Goal: Task Accomplishment & Management: Complete application form

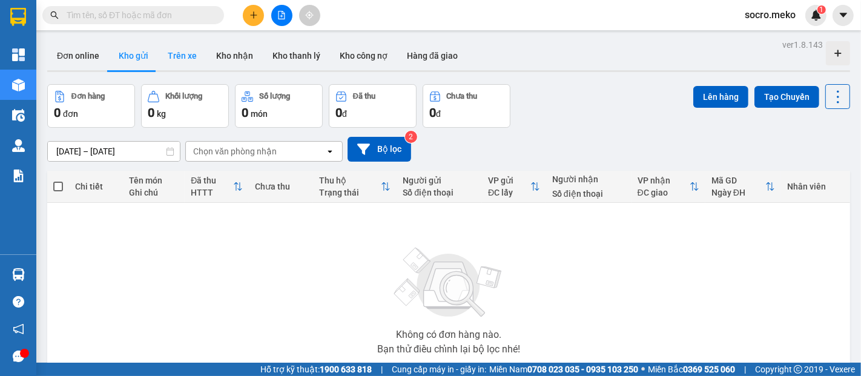
click at [191, 60] on button "Trên xe" at bounding box center [182, 55] width 48 height 29
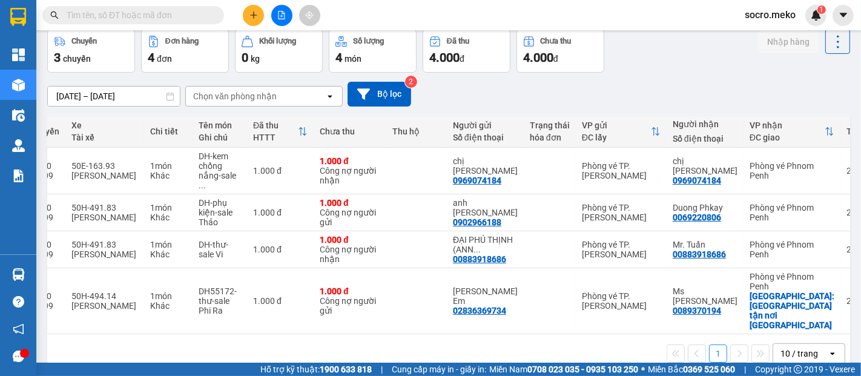
scroll to position [0, 202]
click at [109, 96] on input "[DATE] – [DATE]" at bounding box center [114, 96] width 132 height 19
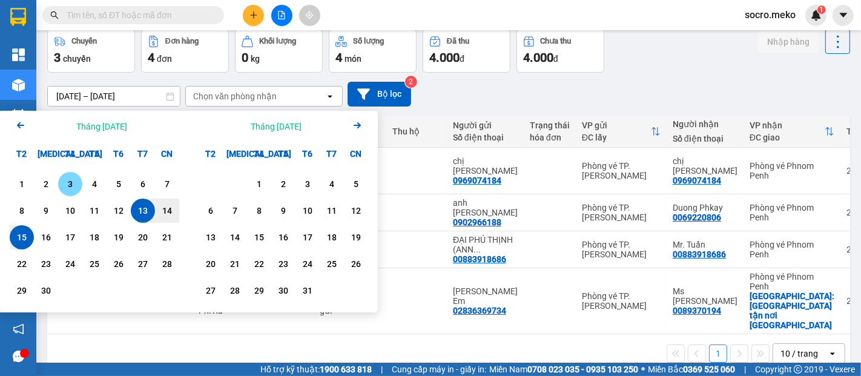
click at [76, 180] on div "3" at bounding box center [70, 184] width 17 height 15
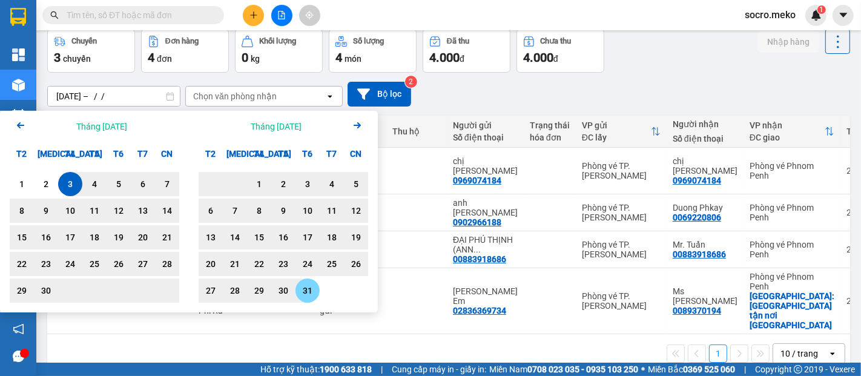
click at [311, 278] on div "31" at bounding box center [307, 290] width 24 height 24
type input "[DATE] – [DATE]"
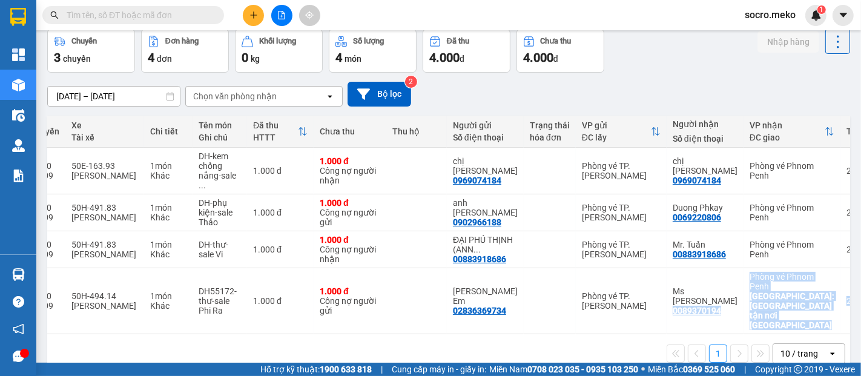
drag, startPoint x: 578, startPoint y: 310, endPoint x: 641, endPoint y: 305, distance: 63.1
click at [641, 305] on div "Mã đơn hàng Nhân viên Tuyến Chuyến Xe Tài xế Chi tiết Tên món Ghi chú Đã thu HT…" at bounding box center [448, 244] width 803 height 257
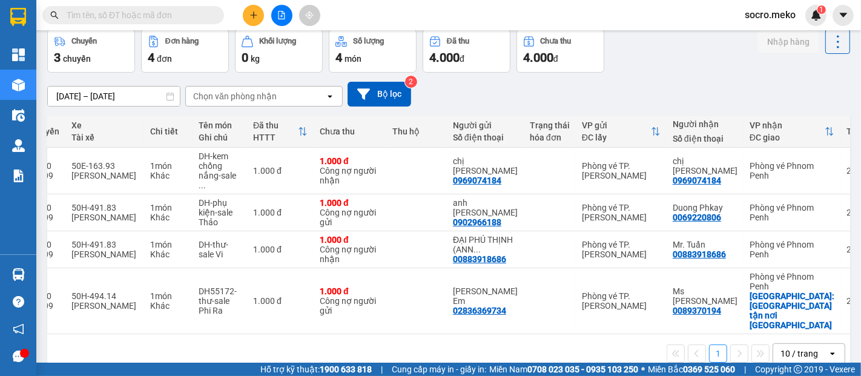
click at [659, 73] on div "[DATE] – [DATE] Press the down arrow key to interact with the calendar and sele…" at bounding box center [448, 94] width 803 height 43
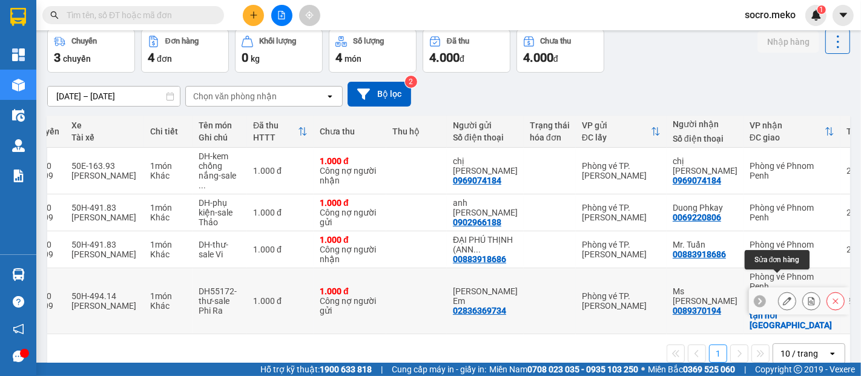
click at [783, 297] on icon at bounding box center [787, 301] width 8 height 8
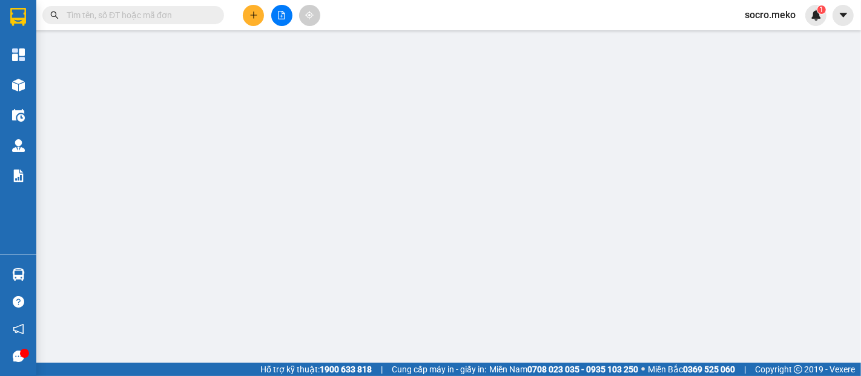
type input "02836369734"
type input "[PERSON_NAME] Em"
type input "0089370194"
type input "Ms [PERSON_NAME]"
checkbox input "true"
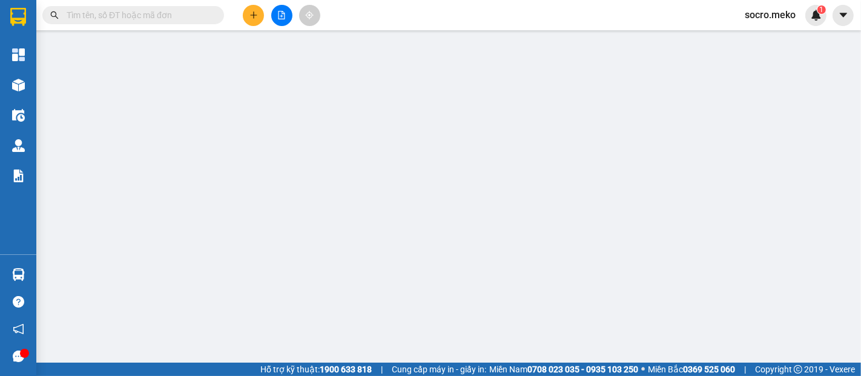
type input "[GEOGRAPHIC_DATA] tận nơi [GEOGRAPHIC_DATA]"
type input "Không thu Phí"
type input "1.000"
type input "0"
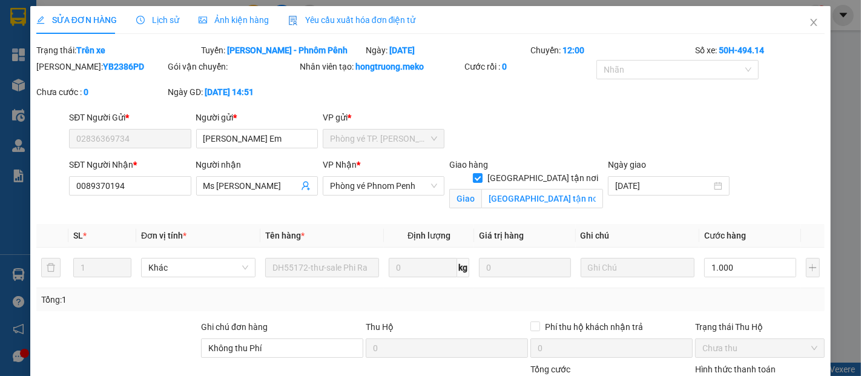
click at [213, 18] on span "Ảnh kiện hàng" at bounding box center [234, 20] width 70 height 10
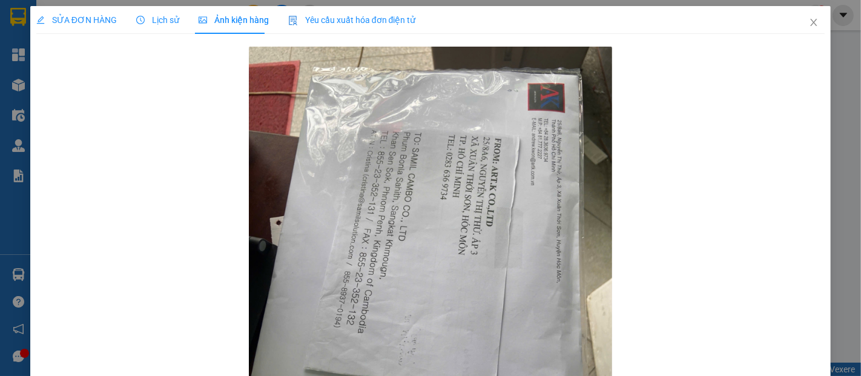
click at [98, 18] on span "SỬA ĐƠN HÀNG" at bounding box center [76, 20] width 81 height 10
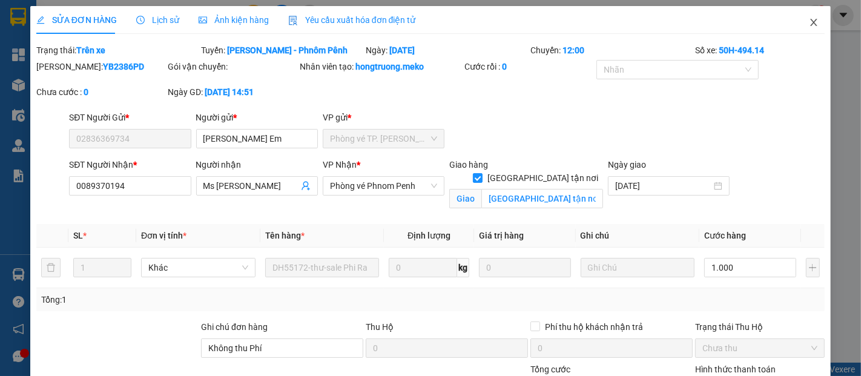
click at [809, 25] on icon "close" at bounding box center [814, 23] width 10 height 10
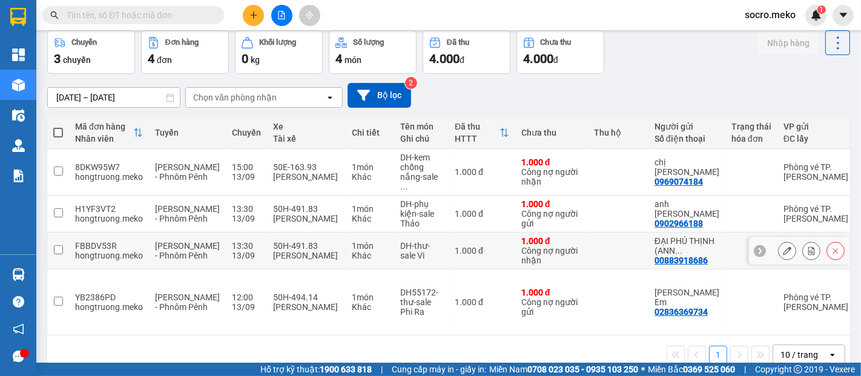
scroll to position [55, 0]
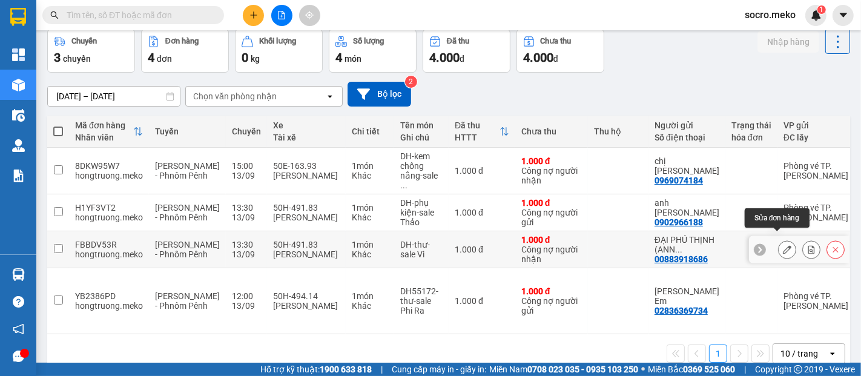
click at [779, 240] on button at bounding box center [787, 249] width 17 height 21
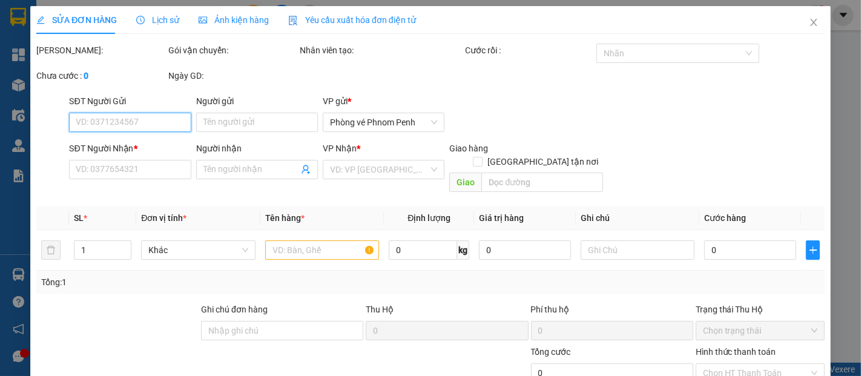
type input "00883918686"
type input "ĐẠI PHÚ THỊNH ([PERSON_NAME])"
type input "00883918686"
type input "Mr. Tuấn"
type input "Thu 5 USD"
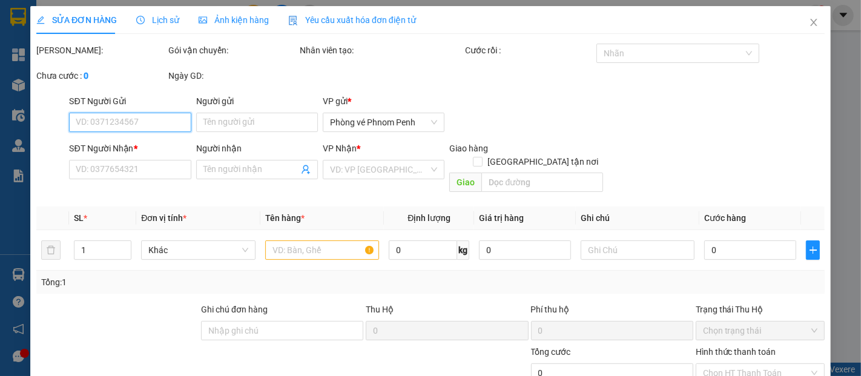
type input "1.000"
type input "0"
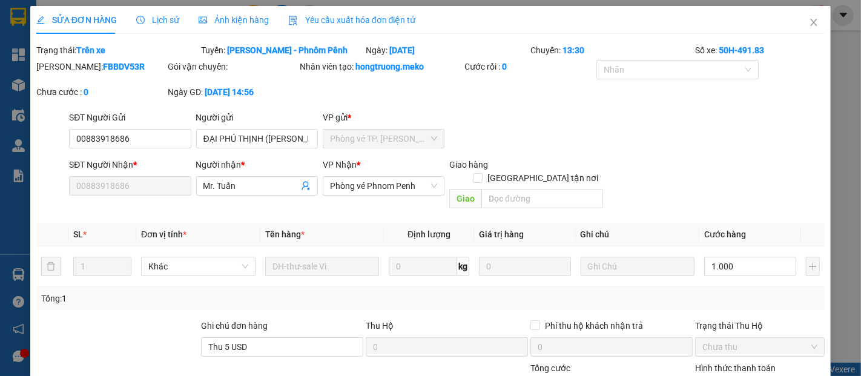
click at [240, 20] on span "Ảnh kiện hàng" at bounding box center [234, 20] width 70 height 10
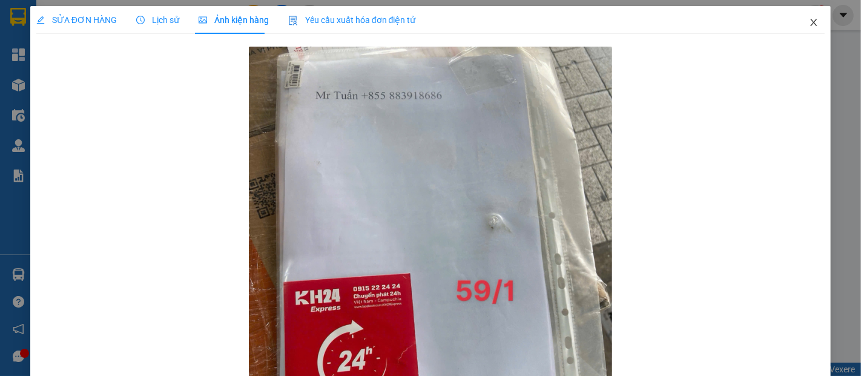
click at [809, 23] on icon "close" at bounding box center [814, 23] width 10 height 10
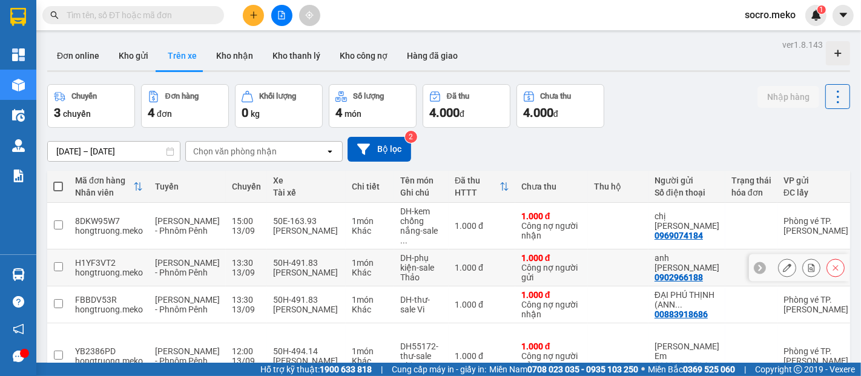
click at [783, 263] on icon at bounding box center [787, 267] width 8 height 8
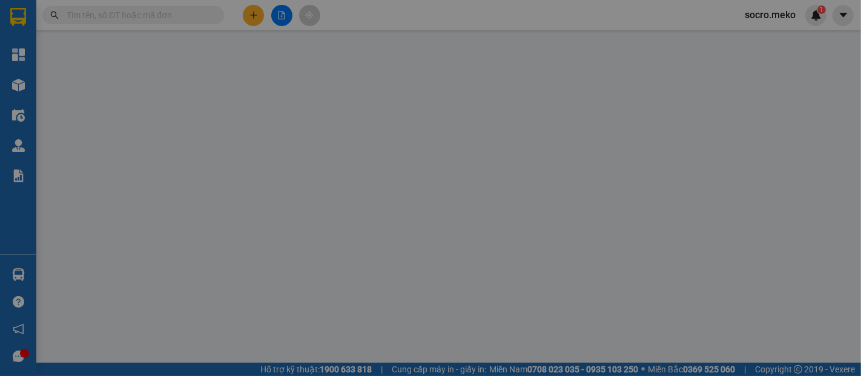
type input "0902966188"
type input "anh [PERSON_NAME]"
type input "0069220806"
type input "Duong Phkay"
type input "Người gửi trả phí"
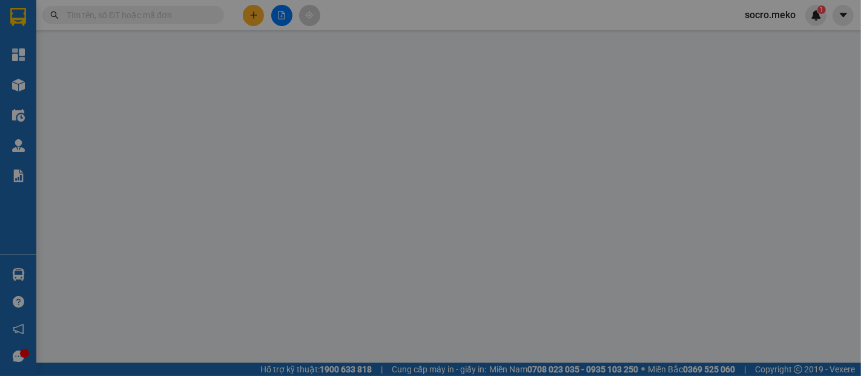
type input "1.000"
type input "0"
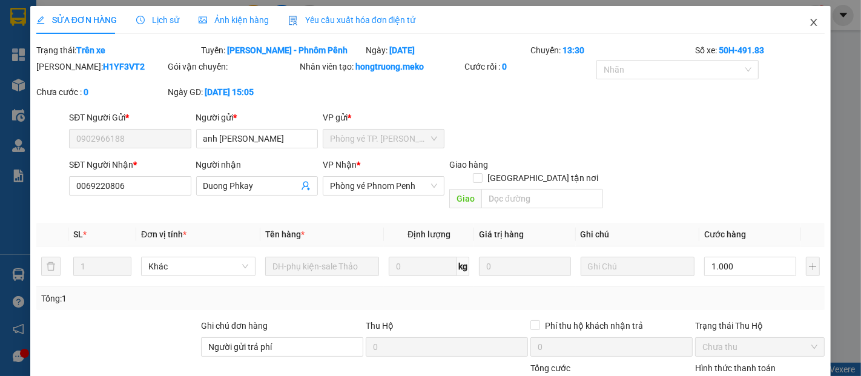
click at [801, 28] on span "Close" at bounding box center [814, 23] width 34 height 34
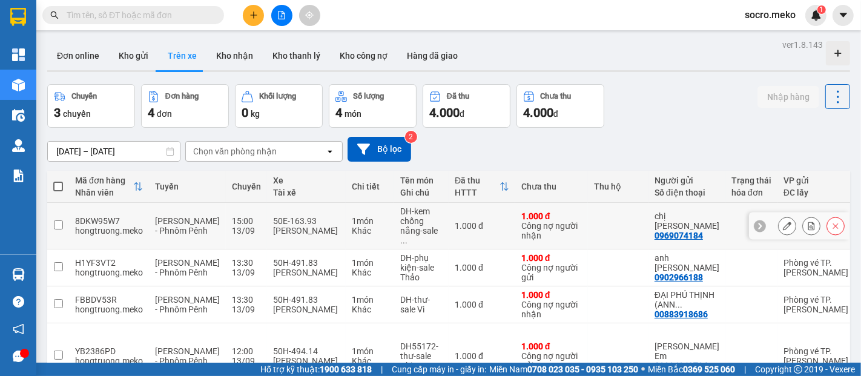
click at [783, 222] on icon at bounding box center [787, 226] width 8 height 8
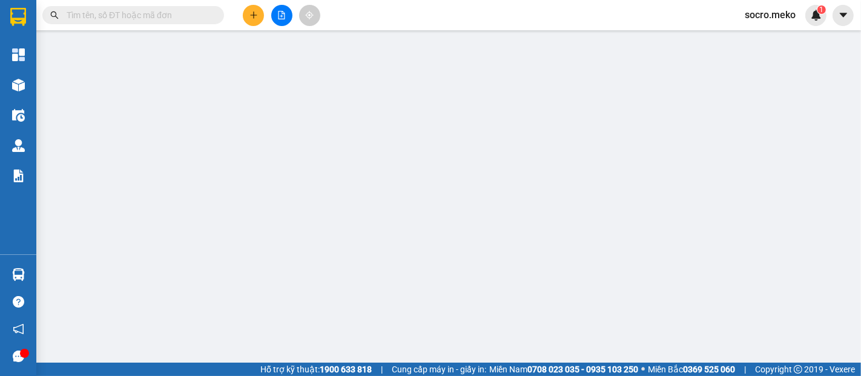
type input "0969074184"
type input "chị [PERSON_NAME]"
type input "0969074184"
type input "chị [PERSON_NAME]"
type input "Thu tiền : 10$"
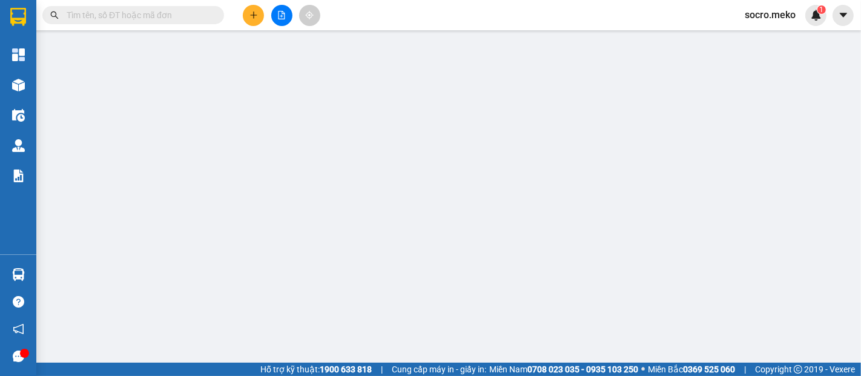
type input "1.000"
type input "0"
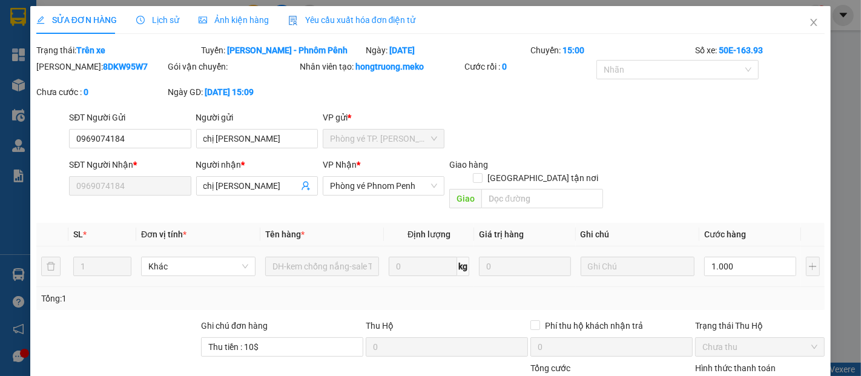
click at [235, 15] on span "Ảnh kiện hàng" at bounding box center [234, 20] width 70 height 10
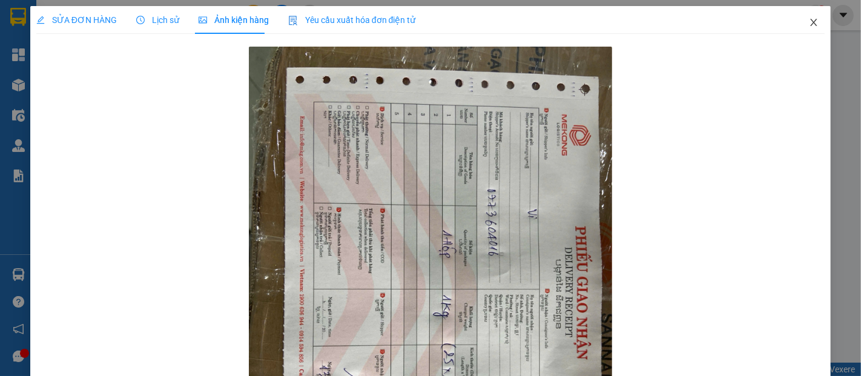
click at [809, 26] on icon "close" at bounding box center [814, 23] width 10 height 10
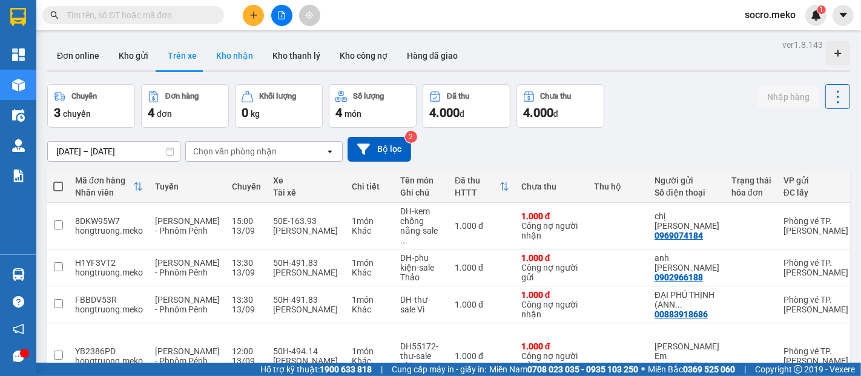
click at [232, 54] on button "Kho nhận" at bounding box center [234, 55] width 56 height 29
type input "[DATE] – [DATE]"
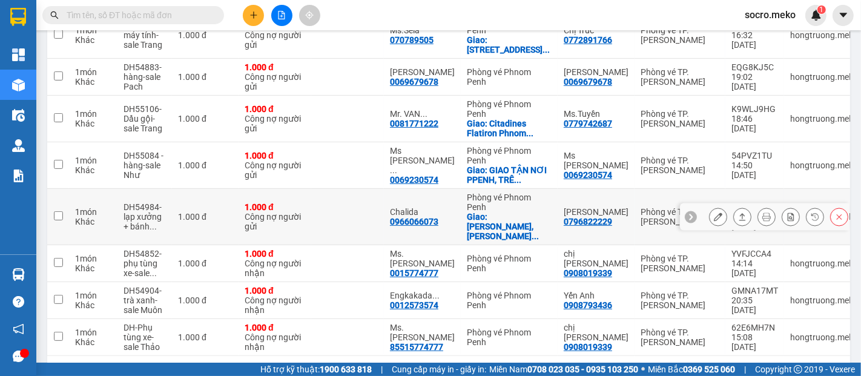
scroll to position [319, 0]
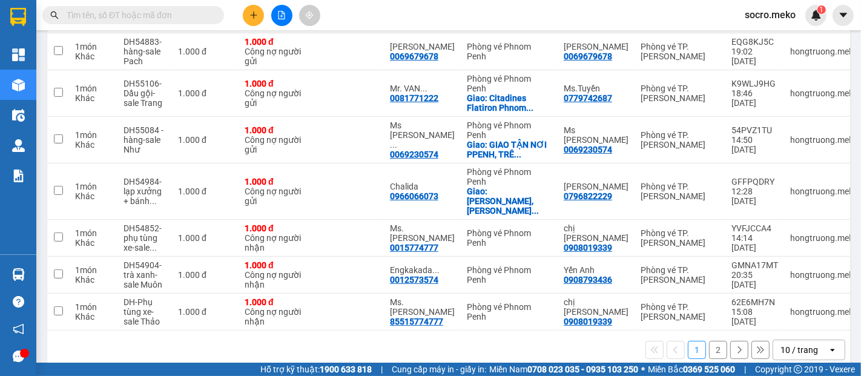
click at [709, 341] on button "2" at bounding box center [718, 350] width 18 height 18
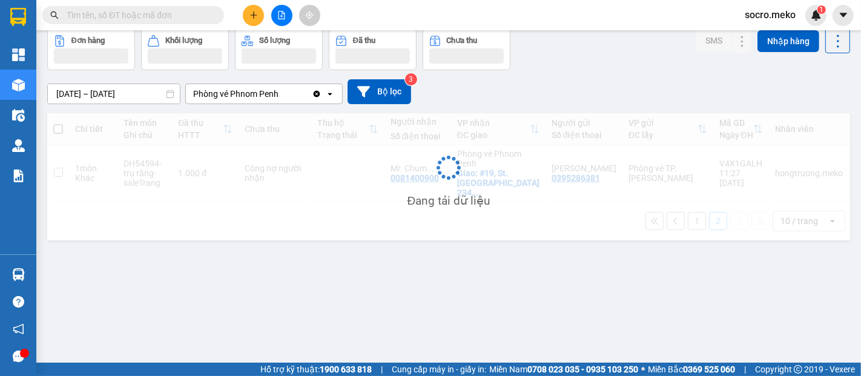
scroll to position [55, 0]
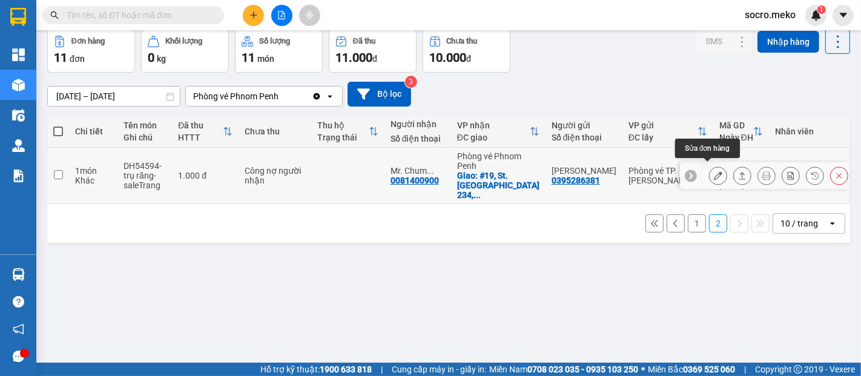
click at [714, 171] on icon at bounding box center [718, 175] width 8 height 8
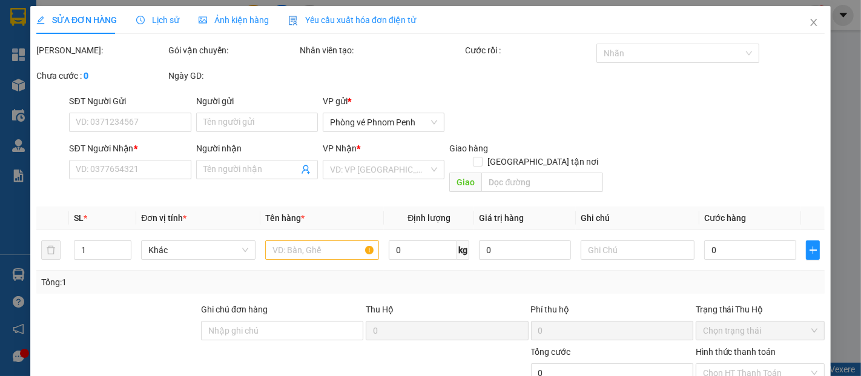
type input "0395286381"
type input "[PERSON_NAME]"
type input "0081400900"
type input "Mr. Chum Sorphorn"
checkbox input "true"
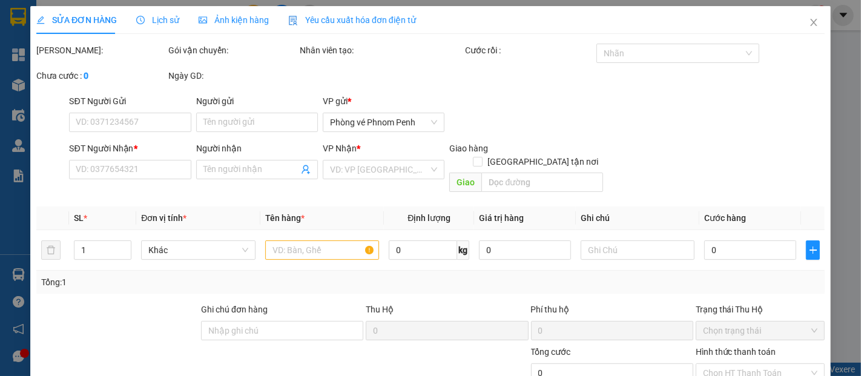
type input "#19, St. [STREET_ADDRESS],"
type input "Collect: 1,057.78$ -THANH TOÁN ĐẦU CAM"
type input "1.000"
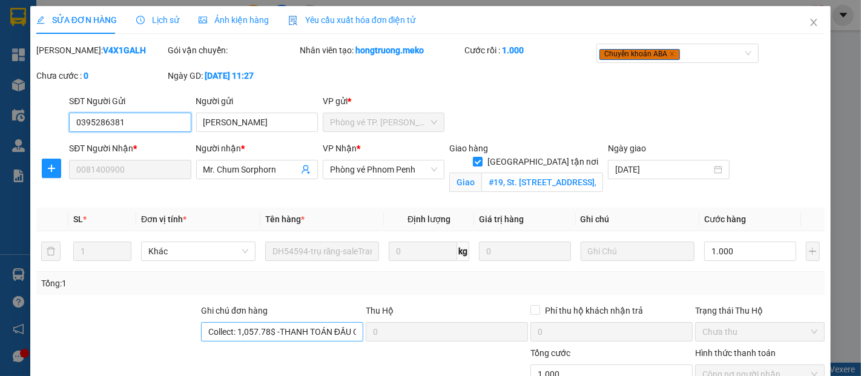
scroll to position [67, 0]
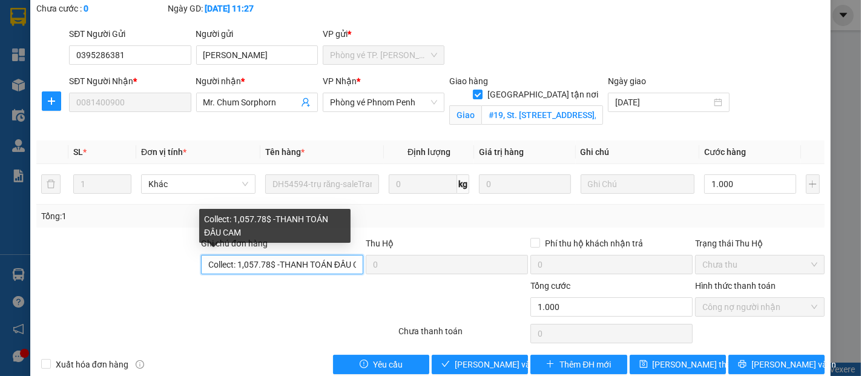
click at [331, 263] on input "Collect: 1,057.78$ -THANH TOÁN ĐẦU CAM" at bounding box center [282, 264] width 162 height 19
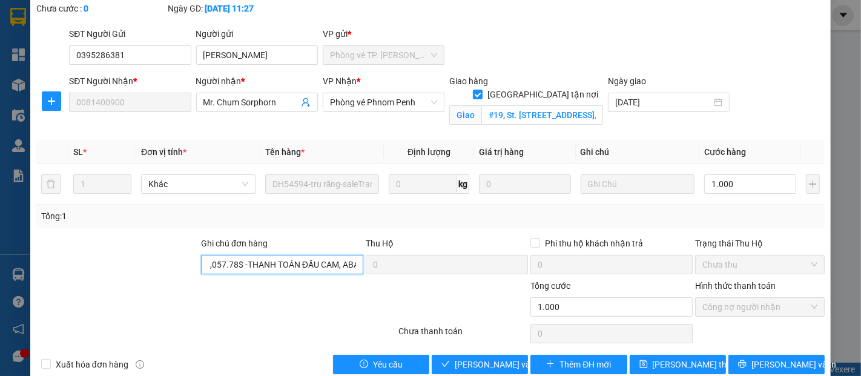
scroll to position [0, 38]
type input "Collect: 1,057.78$ -THANH TOÁN ĐẦU CAM, ABA"
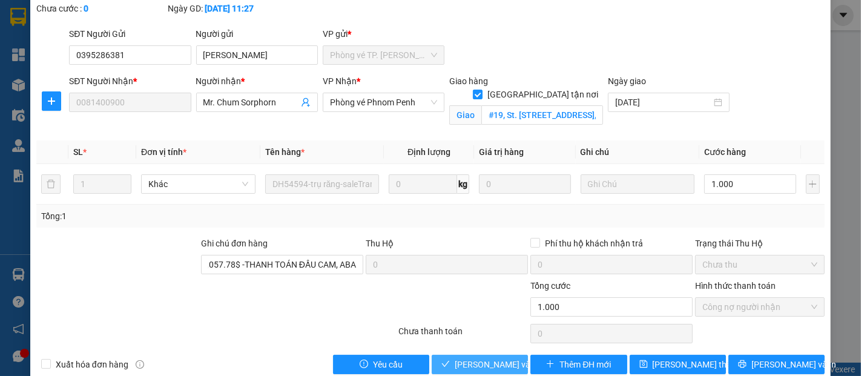
scroll to position [0, 0]
click at [464, 358] on span "[PERSON_NAME] và Giao hàng" at bounding box center [513, 364] width 116 height 13
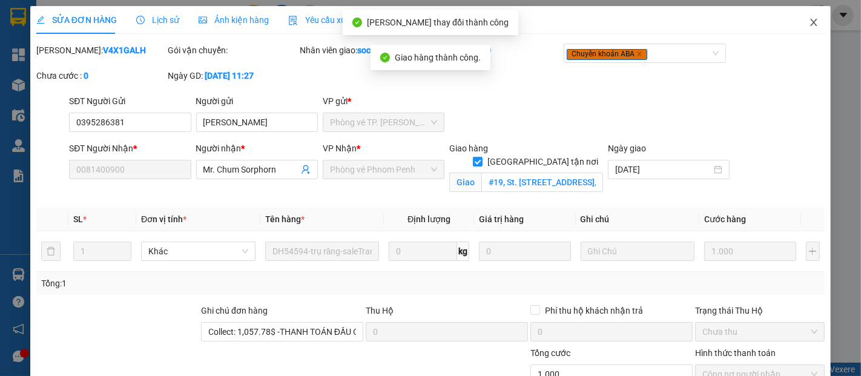
click at [809, 21] on icon "close" at bounding box center [814, 23] width 10 height 10
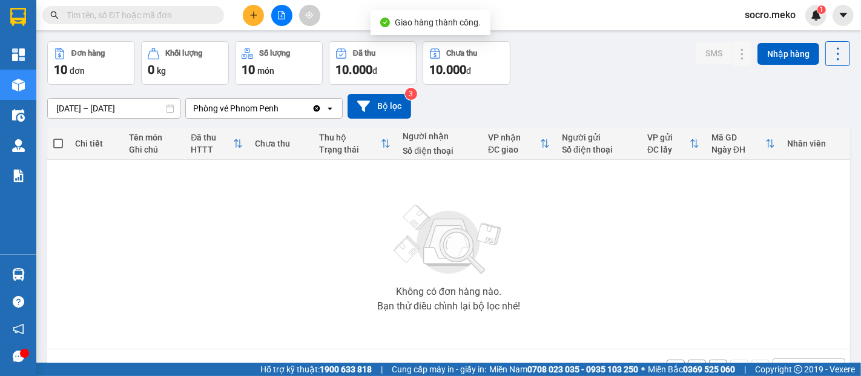
scroll to position [79, 0]
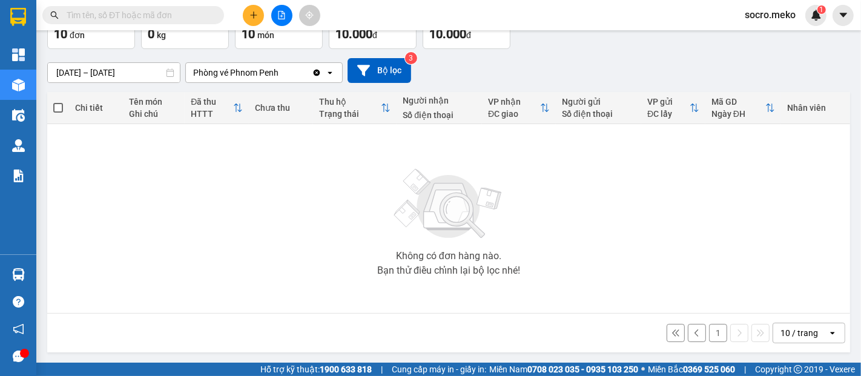
click at [709, 333] on button "1" at bounding box center [718, 333] width 18 height 18
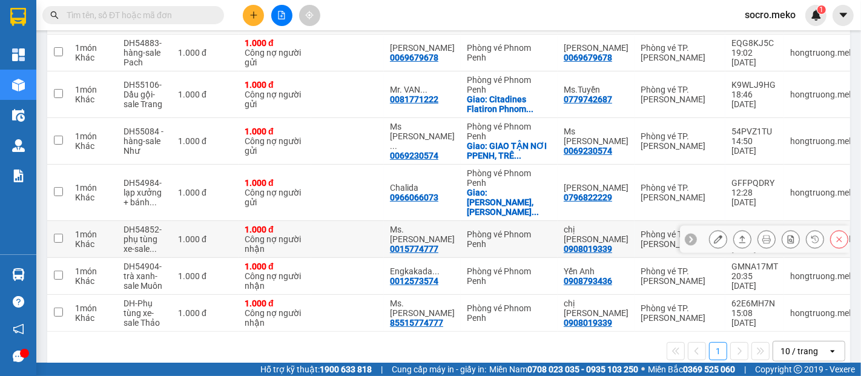
scroll to position [319, 0]
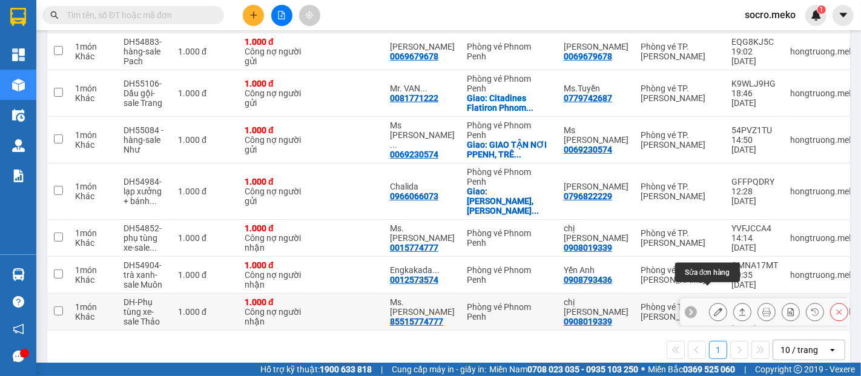
click at [714, 308] on icon at bounding box center [718, 312] width 8 height 8
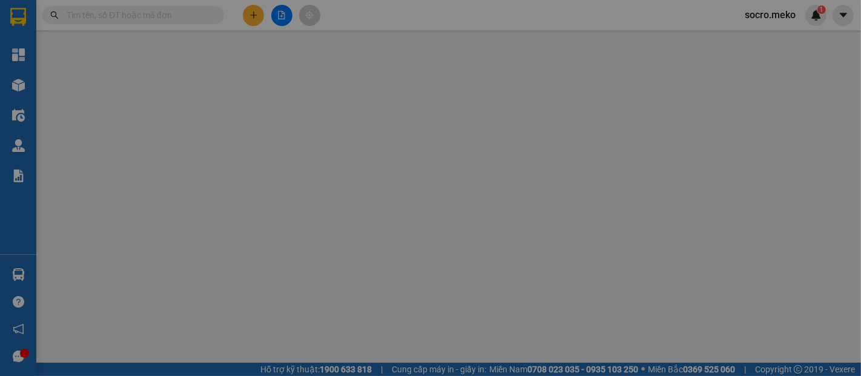
type input "0908019339"
type input "chị [PERSON_NAME]"
type input "85515774777"
type input "Ms. [PERSON_NAME]"
type input "Thu tiền bên cam :10$"
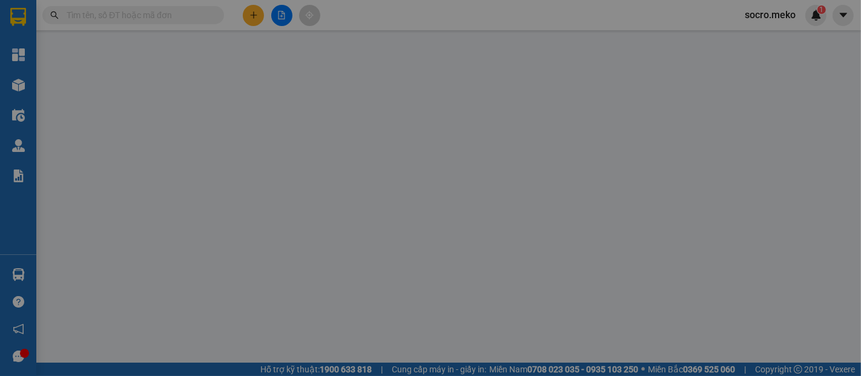
type input "1.000"
type input "0"
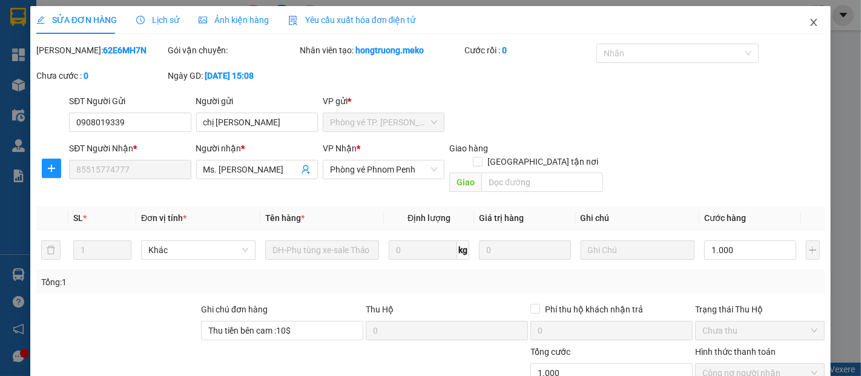
click at [811, 21] on icon "close" at bounding box center [814, 22] width 7 height 7
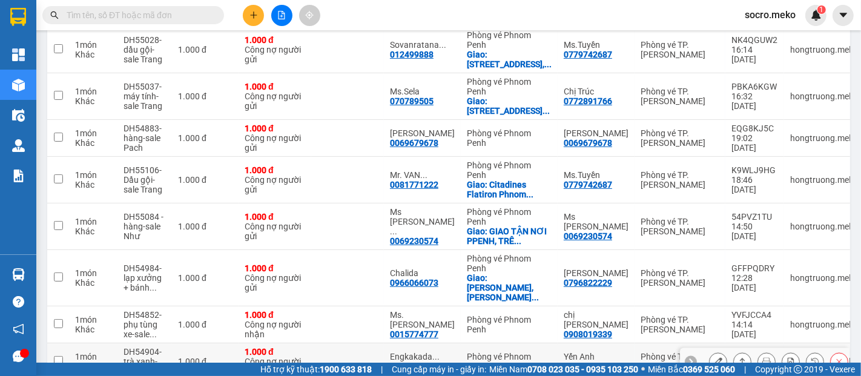
scroll to position [319, 0]
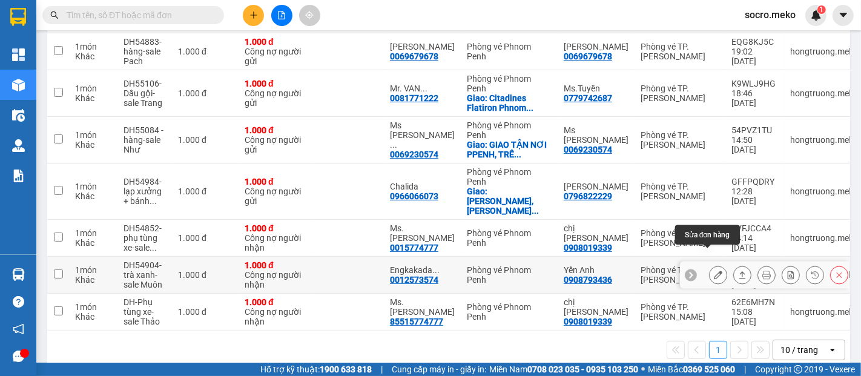
click at [714, 271] on icon at bounding box center [718, 275] width 8 height 8
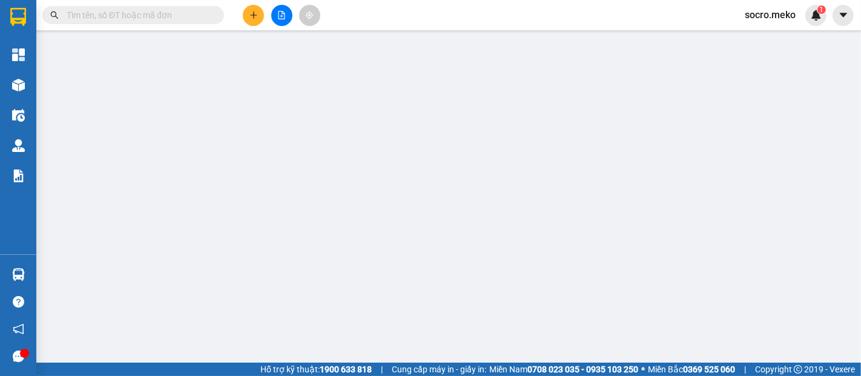
type input "0908793436"
type input "Yến Anh"
type input "0012573574"
type input "Engkakada Danh"
type input "Thu tiền: 10$"
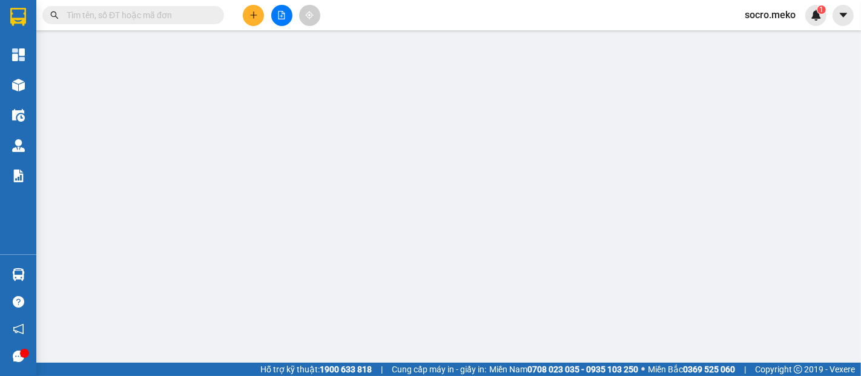
type input "1.000"
type input "0"
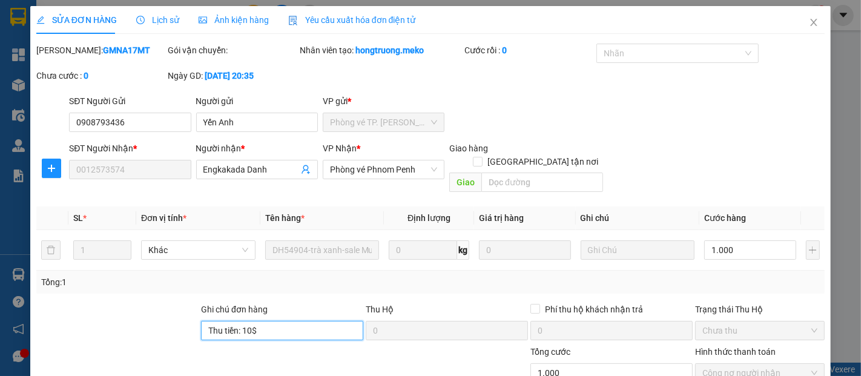
click at [273, 321] on input "Thu tiền: 10$" at bounding box center [282, 330] width 162 height 19
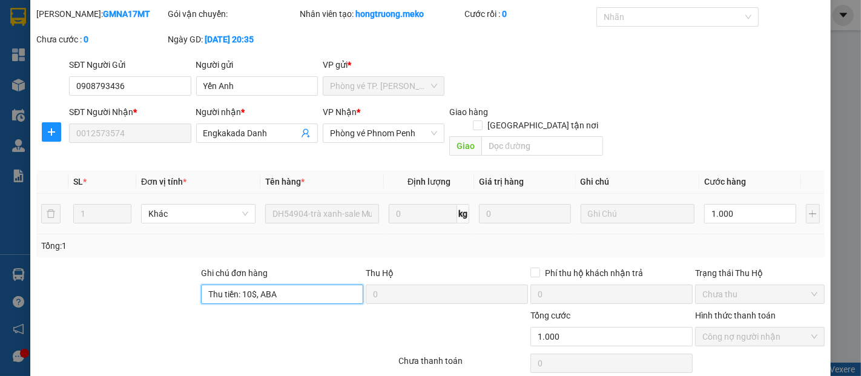
scroll to position [73, 0]
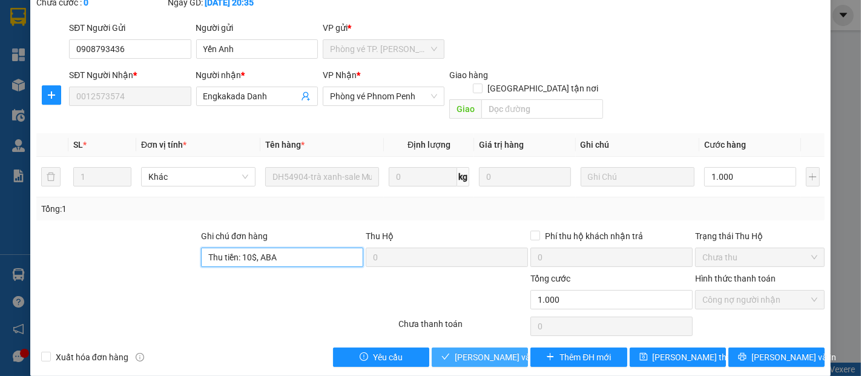
type input "Thu tiền: 10$, ABA"
click at [481, 351] on span "[PERSON_NAME] và Giao hàng" at bounding box center [513, 357] width 116 height 13
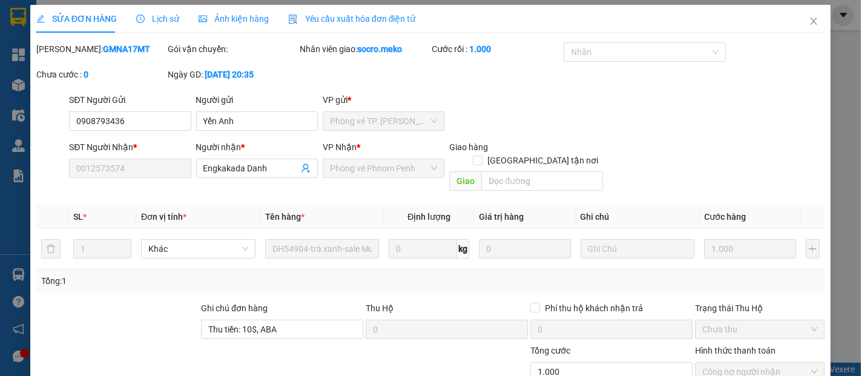
scroll to position [0, 0]
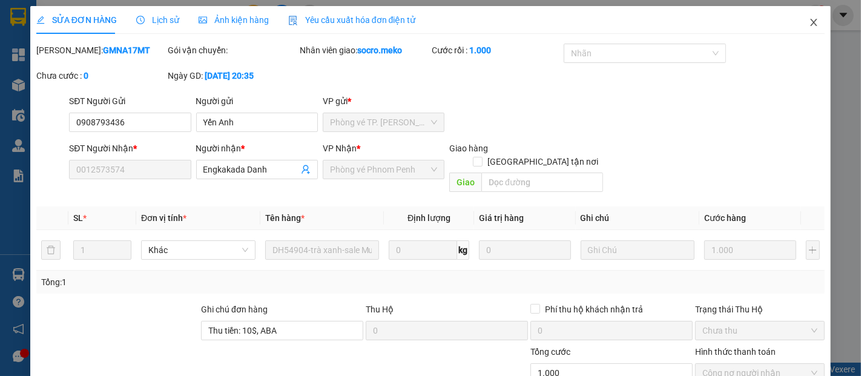
click at [809, 26] on icon "close" at bounding box center [814, 23] width 10 height 10
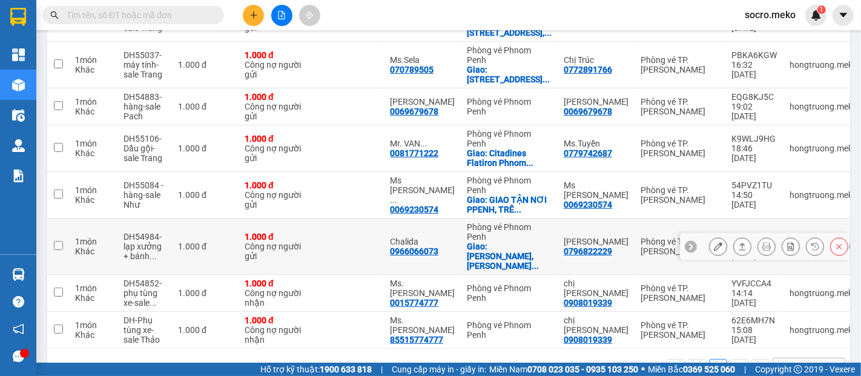
scroll to position [282, 0]
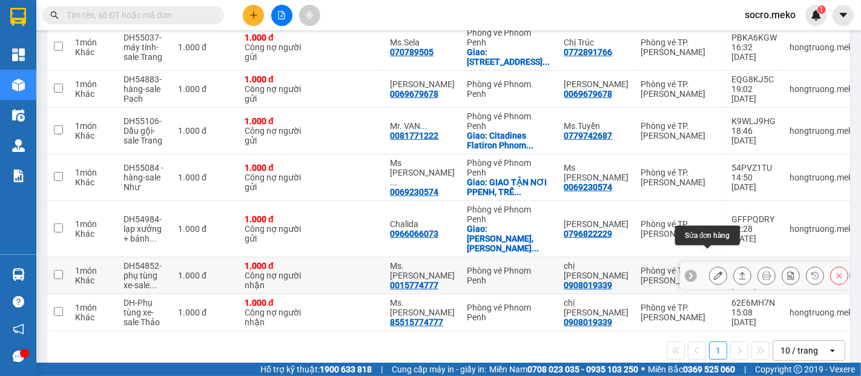
click at [714, 271] on icon at bounding box center [718, 275] width 8 height 8
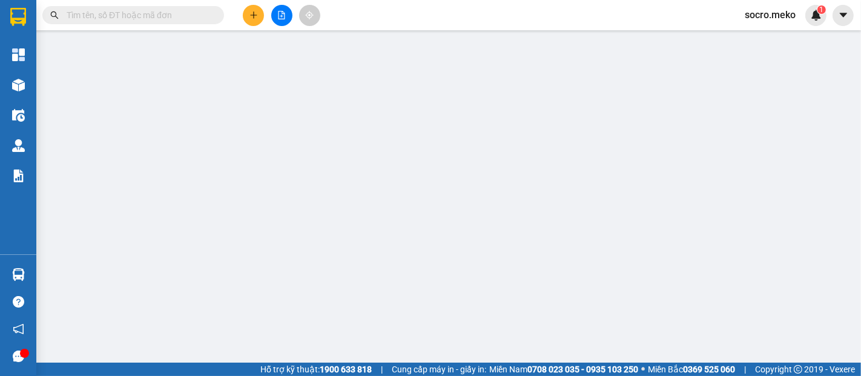
type input "0908019339"
type input "chị [PERSON_NAME]"
type input "0015774777"
type input "Ms. [PERSON_NAME]"
type input "Thu tiền bên cam :10$"
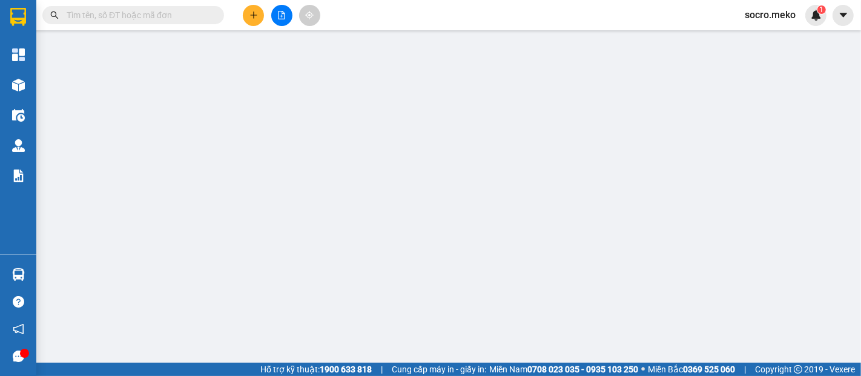
type input "1.000"
type input "0"
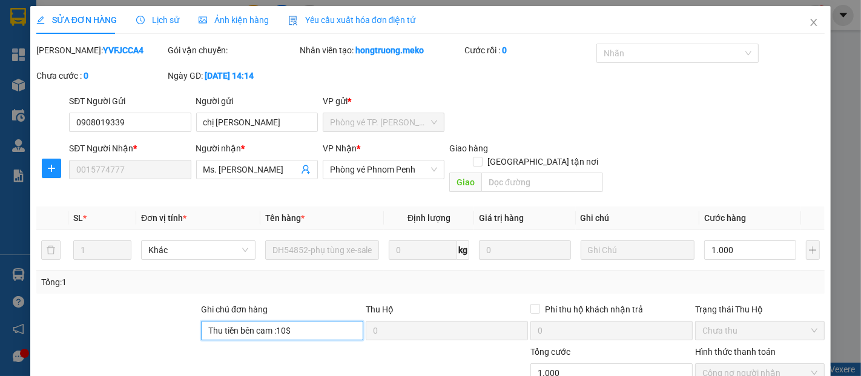
click at [312, 321] on input "Thu tiền bên cam :10$" at bounding box center [282, 330] width 162 height 19
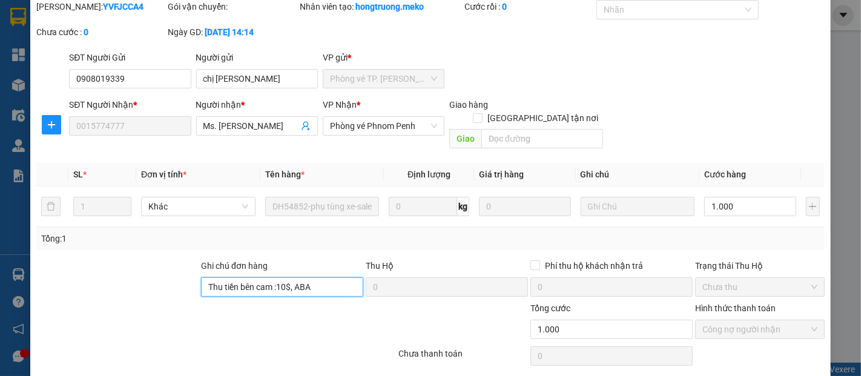
scroll to position [73, 0]
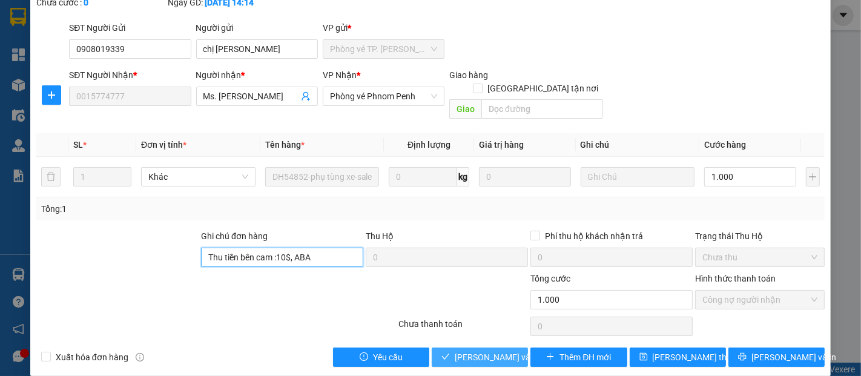
type input "Thu tiền bên cam :10$, ABA"
click at [469, 351] on span "[PERSON_NAME] và Giao hàng" at bounding box center [513, 357] width 116 height 13
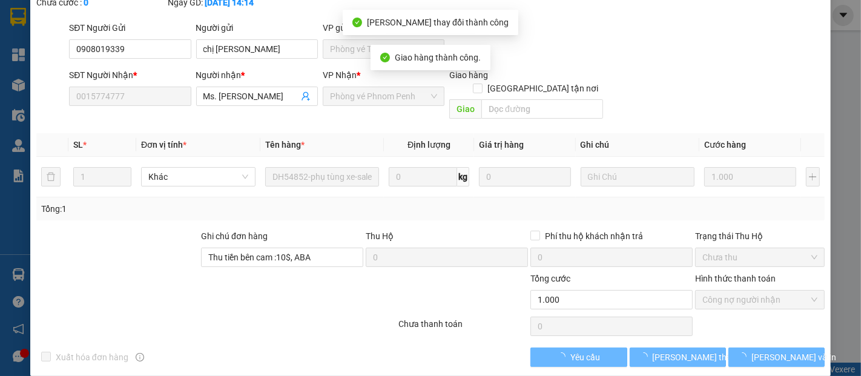
scroll to position [0, 0]
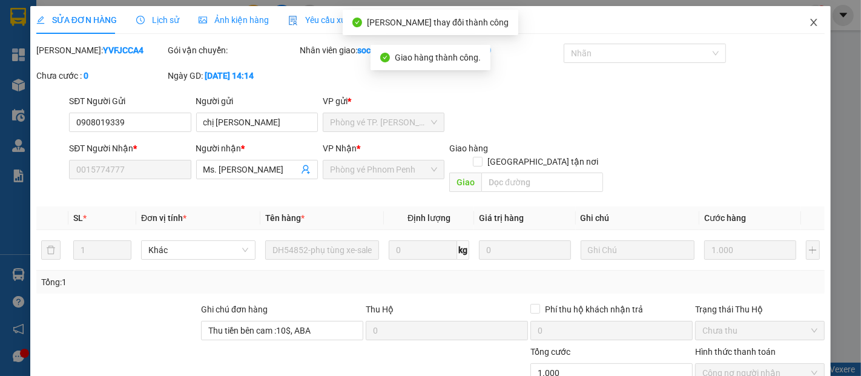
click at [809, 24] on icon "close" at bounding box center [814, 23] width 10 height 10
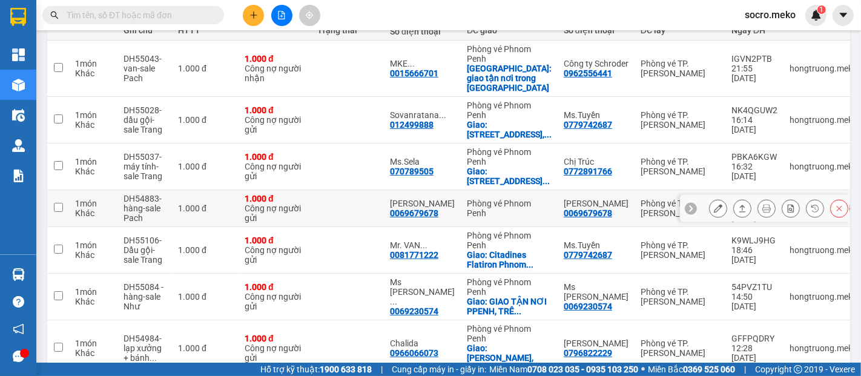
scroll to position [245, 0]
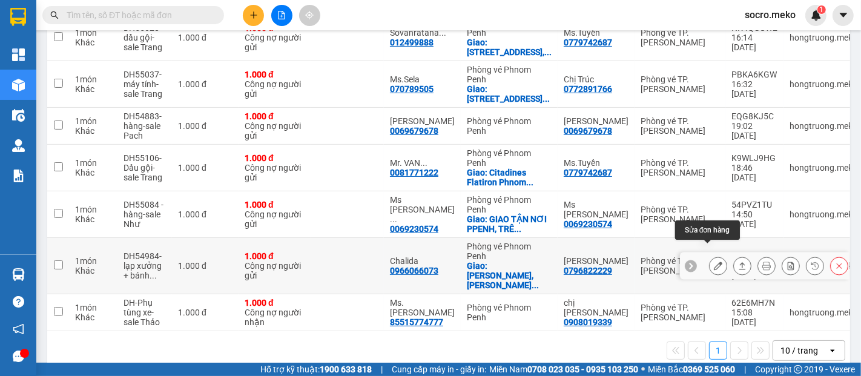
click at [714, 262] on icon at bounding box center [718, 266] width 8 height 8
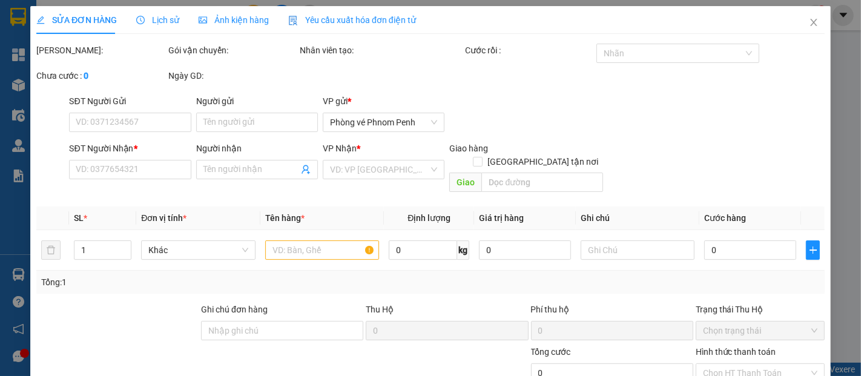
type input "0796822229"
type input "[PERSON_NAME]"
type input "0966066073"
type input "Chalida"
checkbox input "true"
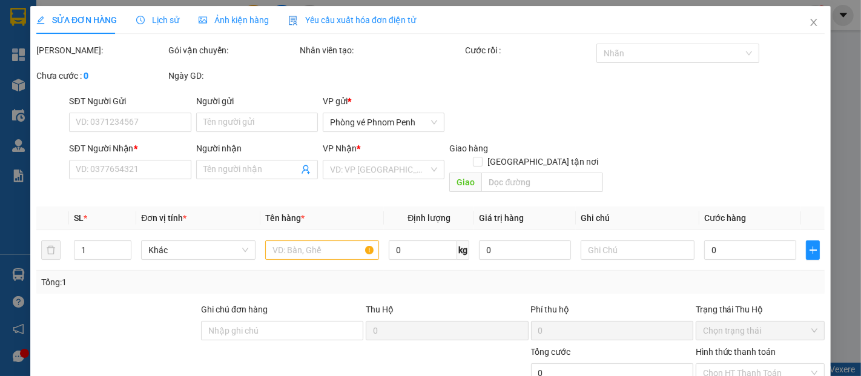
type input "Khan russeykeo,Somgkat russeykeo, [GEOGRAPHIC_DATA],Home 183"
type input "Người gửi thanh toán"
type input "1.000"
type input "0"
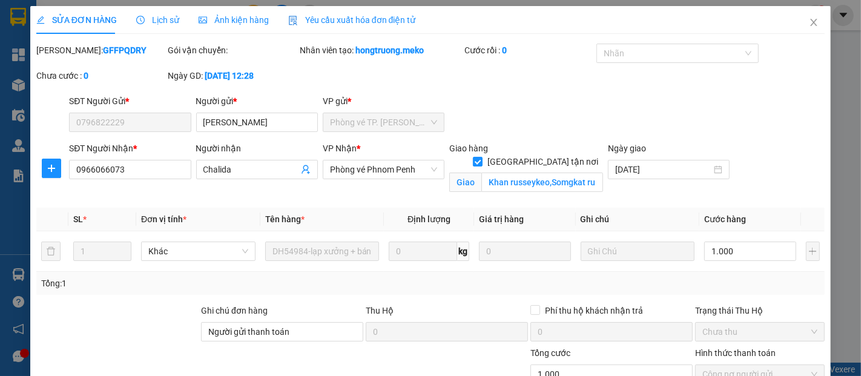
click at [222, 25] on div "Ảnh kiện hàng" at bounding box center [234, 19] width 70 height 13
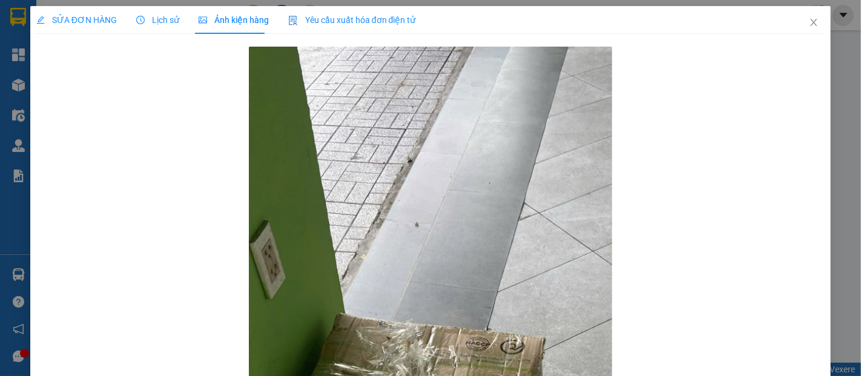
click at [85, 15] on span "SỬA ĐƠN HÀNG" at bounding box center [76, 20] width 81 height 10
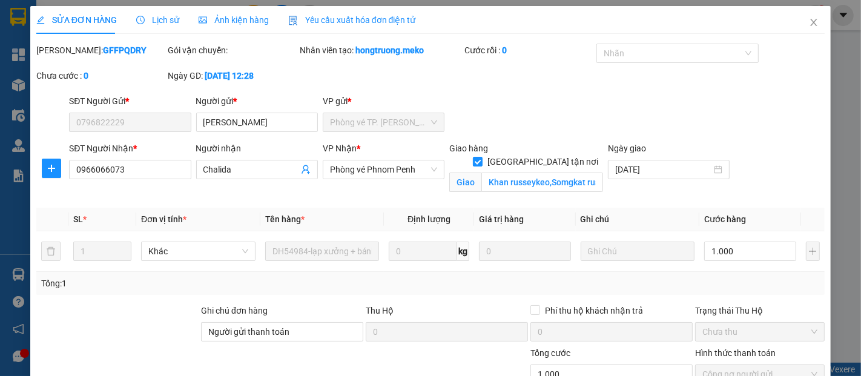
click at [223, 18] on span "Ảnh kiện hàng" at bounding box center [234, 20] width 70 height 10
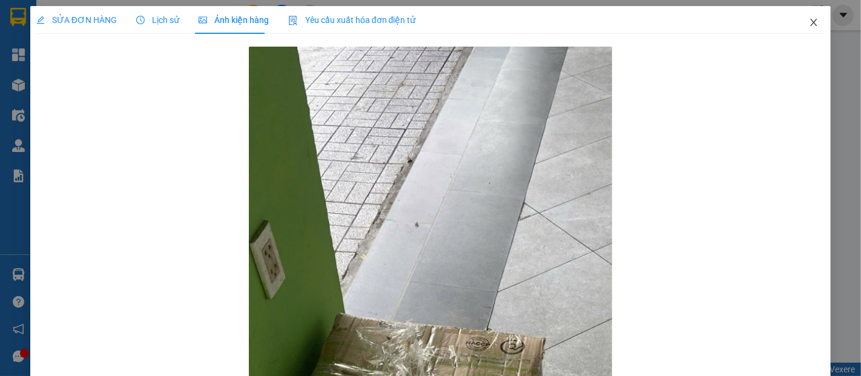
click at [809, 21] on icon "close" at bounding box center [814, 23] width 10 height 10
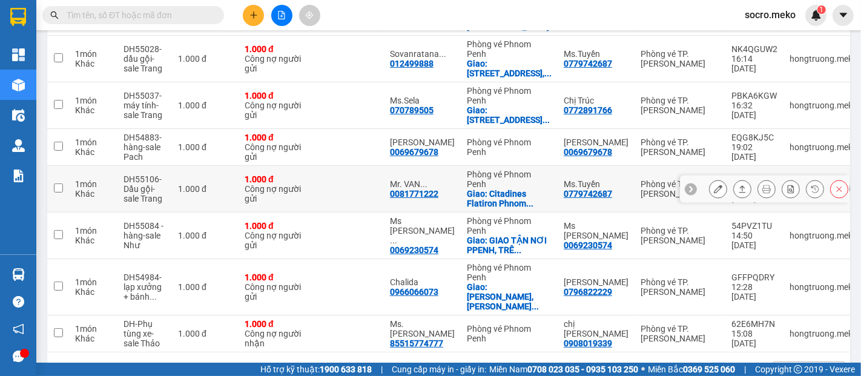
scroll to position [224, 0]
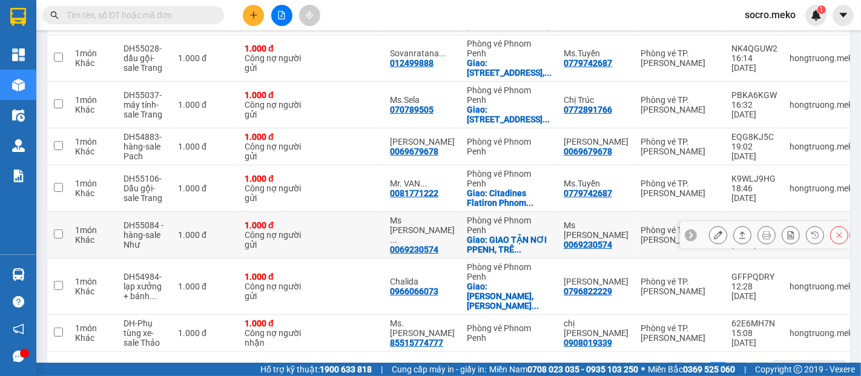
click at [714, 231] on icon at bounding box center [718, 235] width 8 height 8
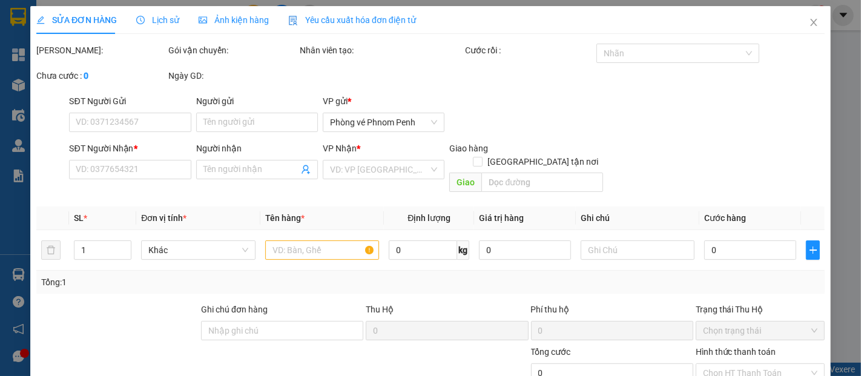
type input "0069230574"
type input "Ms [PERSON_NAME]"
type input "0069230574"
type input "Ms [PERSON_NAME]"
checkbox input "true"
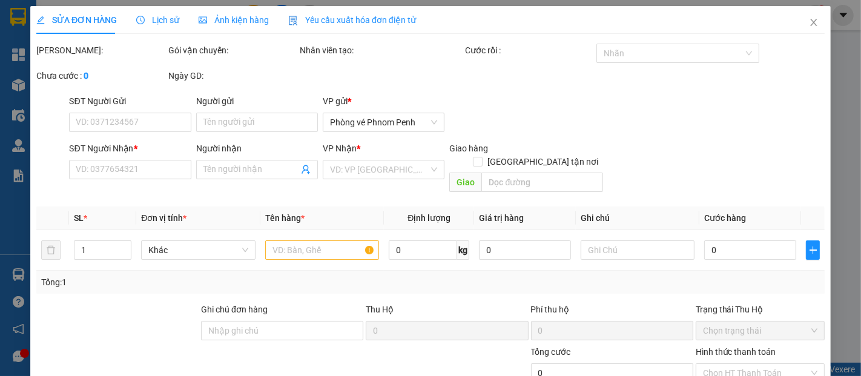
type input "GIAO TẬN NƠI PPENH, TRÊN KIỆN HÀNG CÓ THÔNG TIN GIAO"
type input "Alo khách trước nếu thứ 7 chủ nhật khách k nhận được thì thứ 2 giao Sale tự thu…"
type input "1.000"
type input "0"
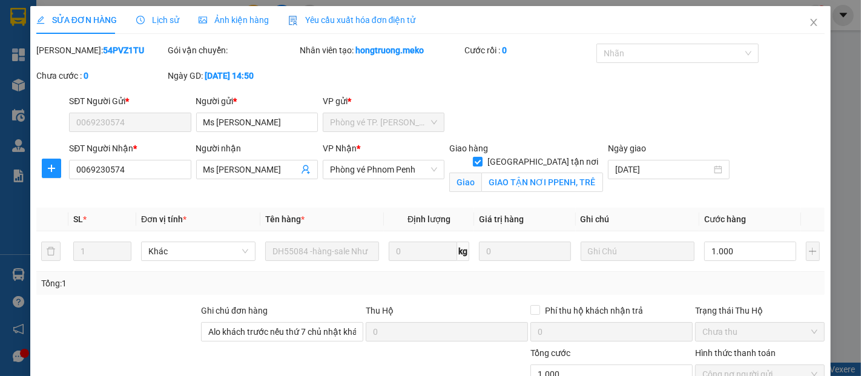
click at [232, 18] on span "Ảnh kiện hàng" at bounding box center [234, 20] width 70 height 10
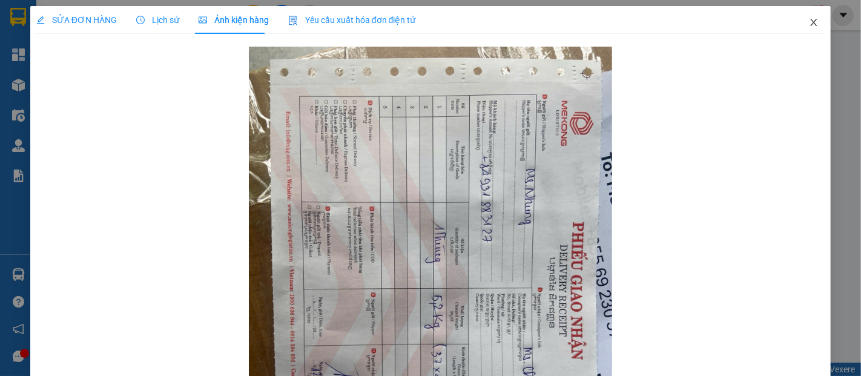
click at [811, 21] on span "Close" at bounding box center [814, 23] width 34 height 34
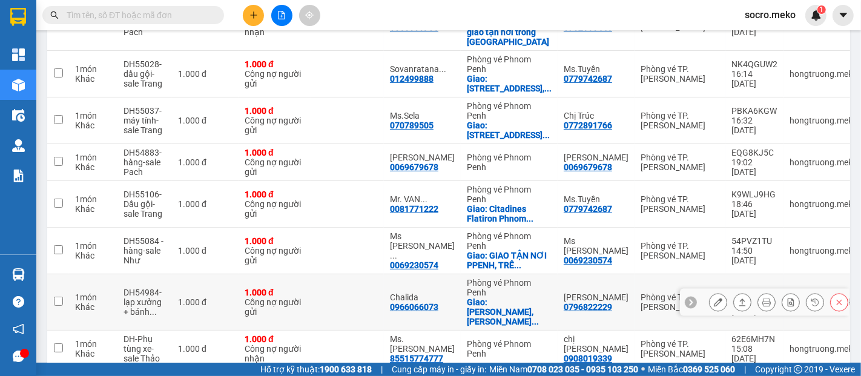
scroll to position [245, 0]
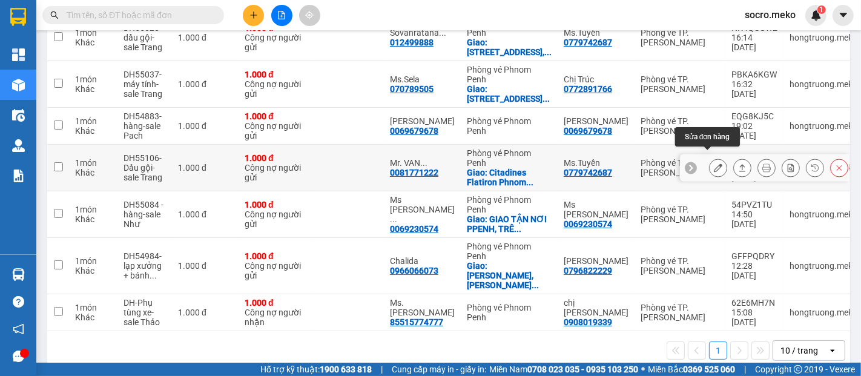
click at [714, 163] on icon at bounding box center [718, 167] width 8 height 8
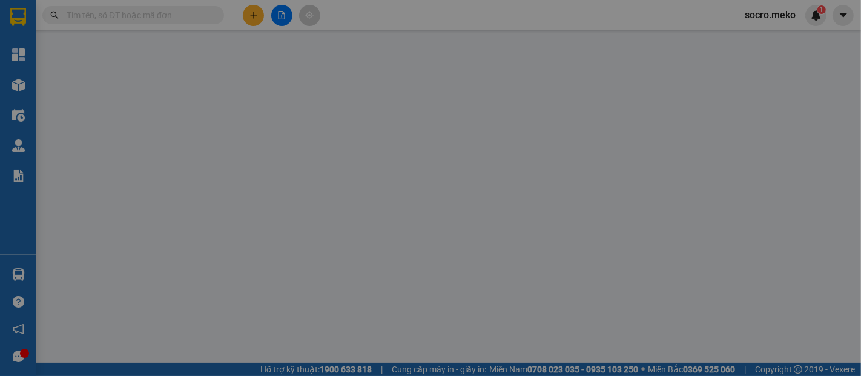
type input "0779742687"
type input "Ms.Tuyền"
type input "0081771222"
type input "Mr. [PERSON_NAME] ([PERSON_NAME])"
checkbox input "true"
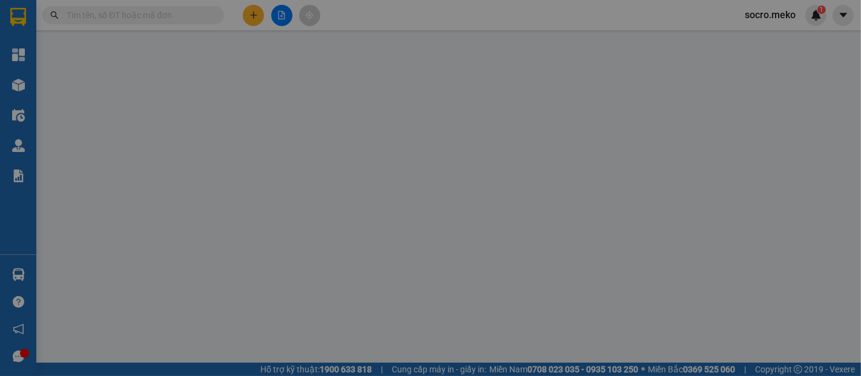
type input "Citadines [STREET_ADDRESS]"
type input "THANH TOÁN ĐẦU VN"
type input "1.000"
type input "0"
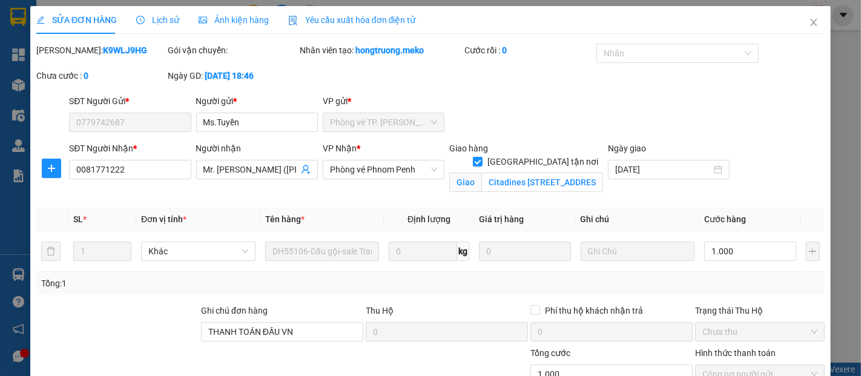
click at [206, 16] on span "Ảnh kiện hàng" at bounding box center [234, 20] width 70 height 10
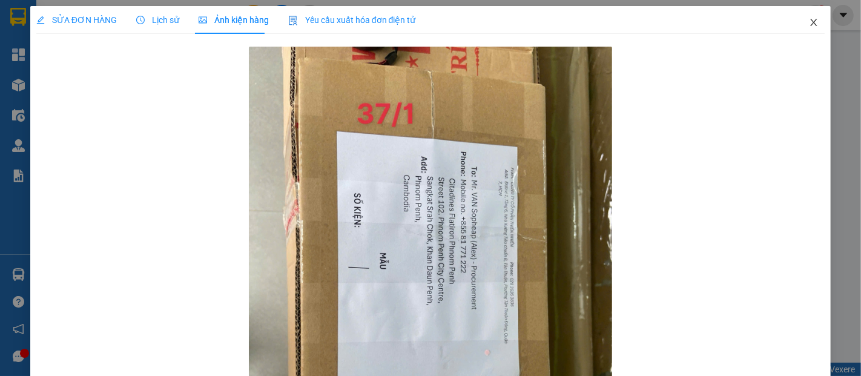
click at [811, 24] on icon "close" at bounding box center [814, 22] width 7 height 7
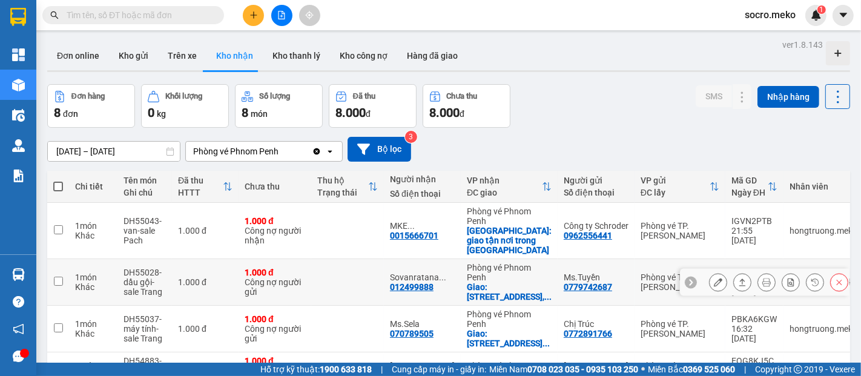
click at [714, 278] on icon at bounding box center [718, 282] width 8 height 8
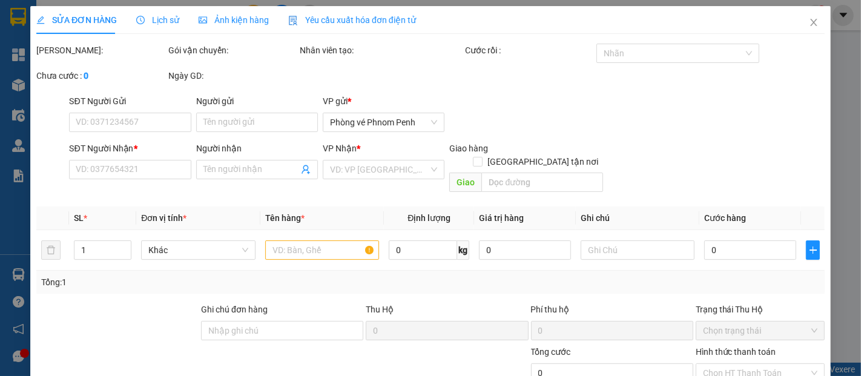
type input "0779742687"
type input "Ms.Tuyền"
type input "012499888"
type input "[PERSON_NAME]"
checkbox input "true"
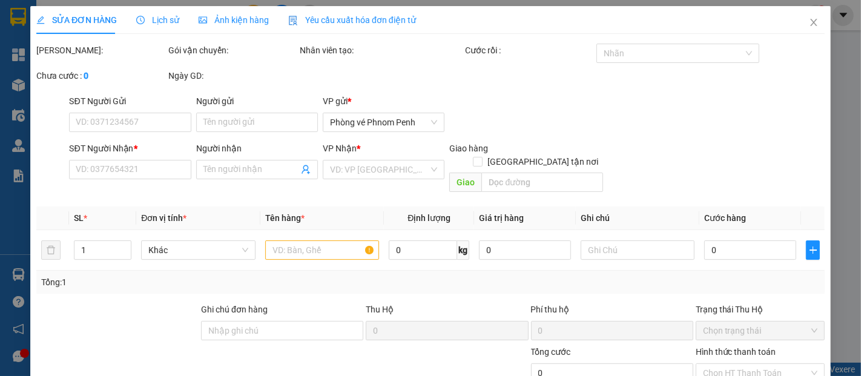
type input "[STREET_ADDRESS]."
type input "THANH TOÁN ĐẦU VN"
type input "1.000"
type input "0"
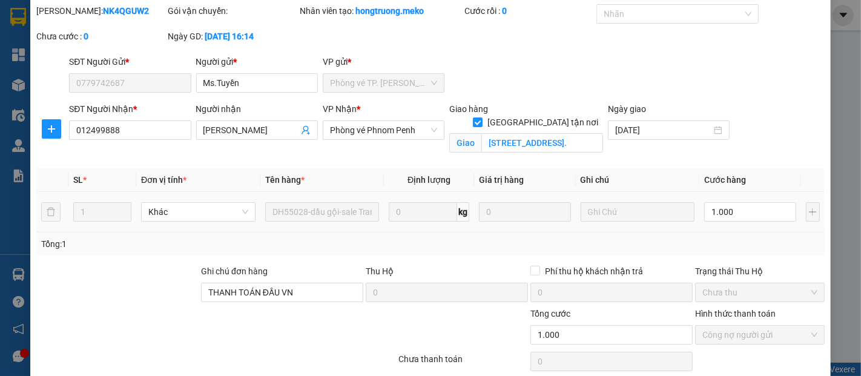
scroll to position [87, 0]
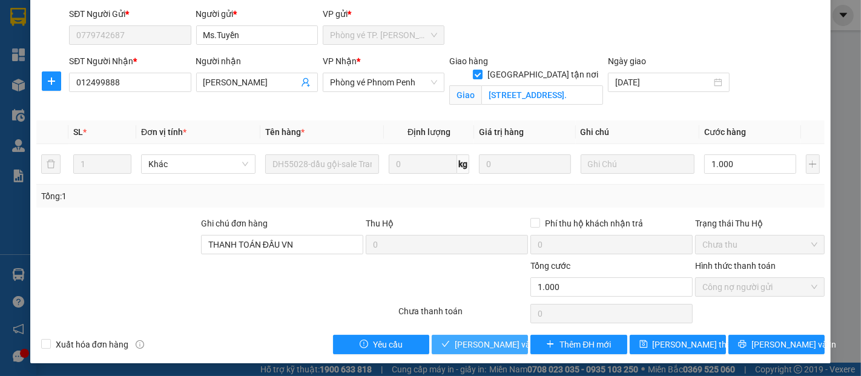
click at [467, 341] on span "[PERSON_NAME] và Giao hàng" at bounding box center [513, 344] width 116 height 13
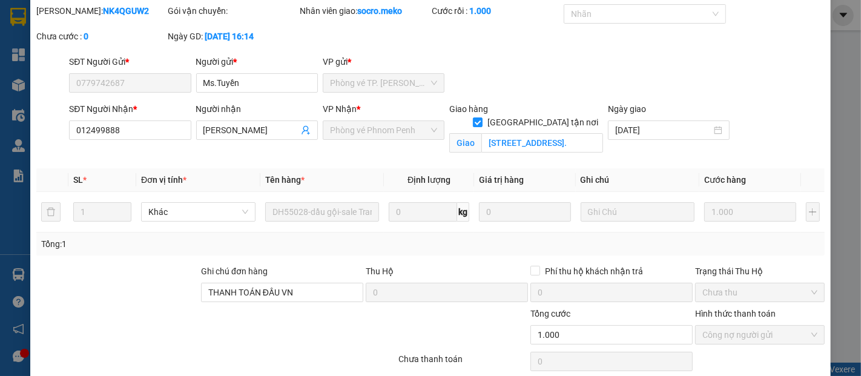
scroll to position [0, 0]
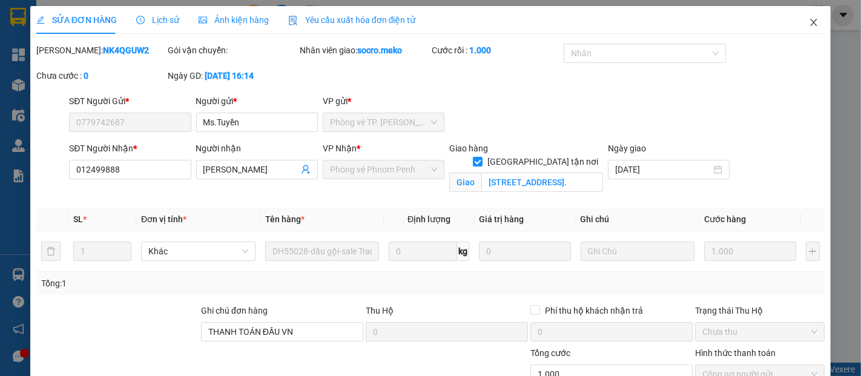
click at [809, 25] on icon "close" at bounding box center [814, 23] width 10 height 10
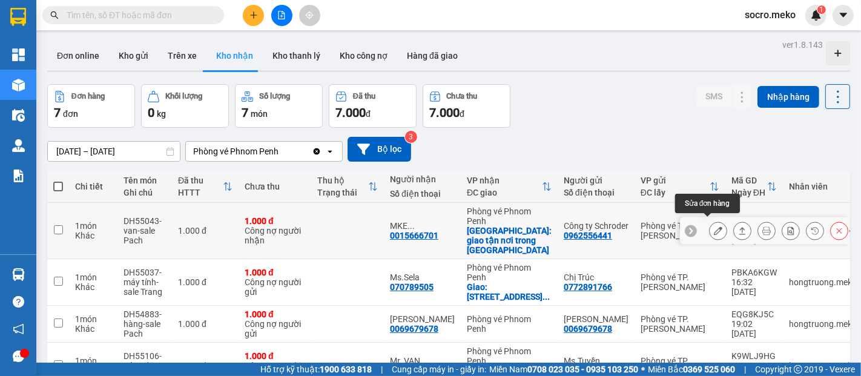
click at [714, 226] on icon at bounding box center [718, 230] width 8 height 8
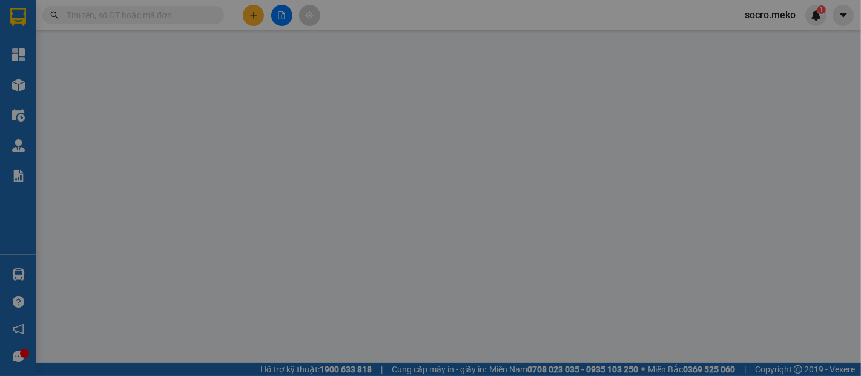
type input "0962556441"
type input "Công ty Schroder"
type input "0015666701"
type input "MKE [GEOGRAPHIC_DATA] - Ms. Reaksmey"
checkbox input "true"
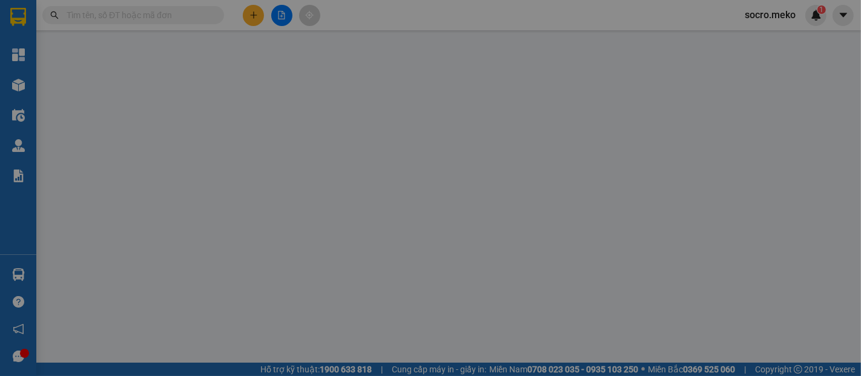
type input "giao tận nơi trong [GEOGRAPHIC_DATA]"
type input "Thu tiền phí 45USD"
type input "1.000"
type input "0"
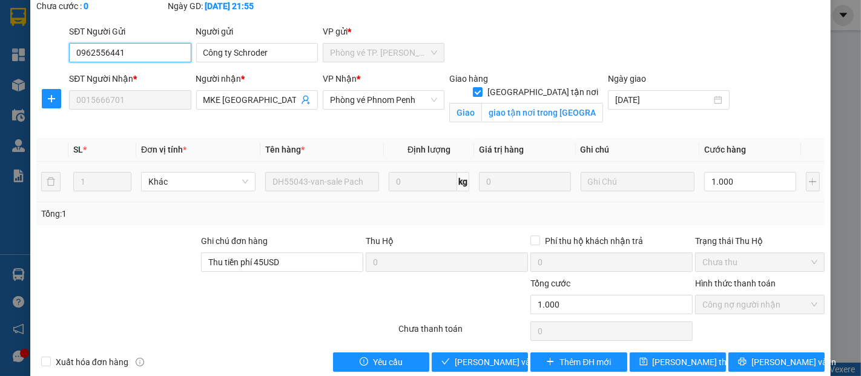
scroll to position [87, 0]
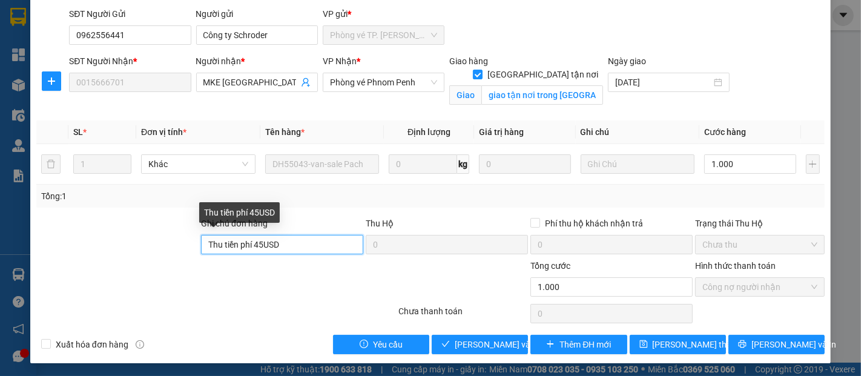
click at [311, 248] on input "Thu tiền phí 45USD" at bounding box center [282, 244] width 162 height 19
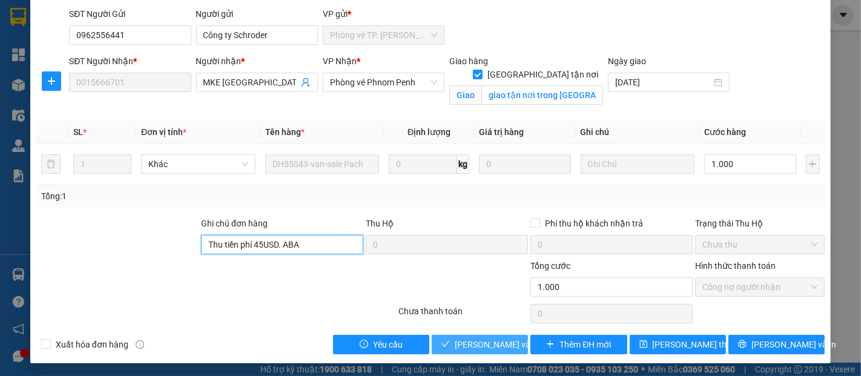
type input "Thu tiền phí 45USD. ABA"
click at [495, 340] on span "[PERSON_NAME] và Giao hàng" at bounding box center [513, 344] width 116 height 13
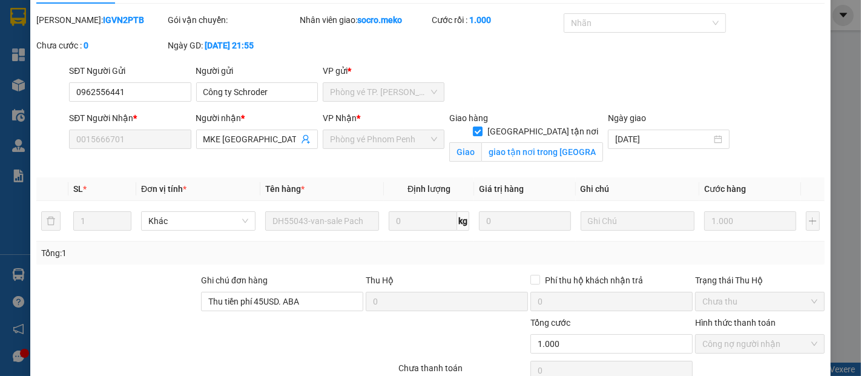
scroll to position [0, 0]
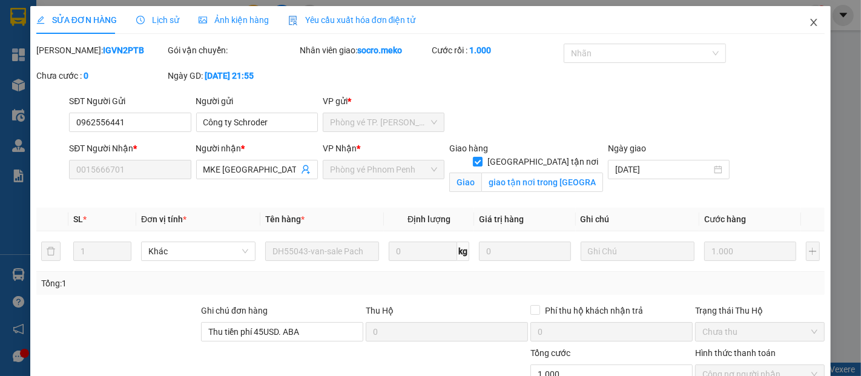
click at [809, 23] on icon "close" at bounding box center [814, 23] width 10 height 10
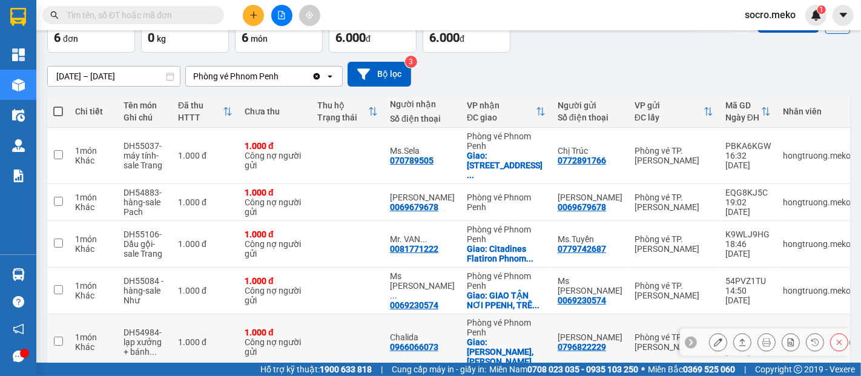
scroll to position [61, 0]
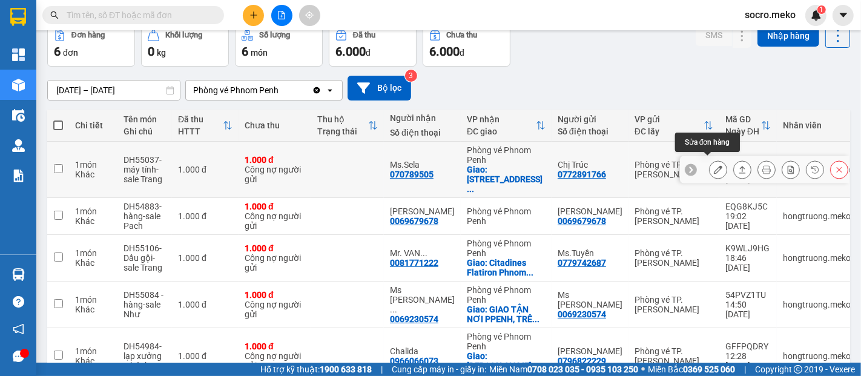
click at [714, 165] on icon at bounding box center [718, 169] width 8 height 8
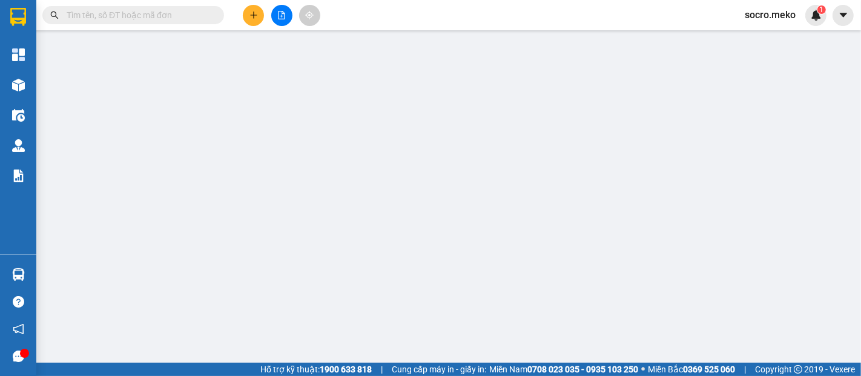
type input "0772891766"
type input "Chị Trúc"
type input "070789505"
type input "Ms.Sela"
checkbox input "true"
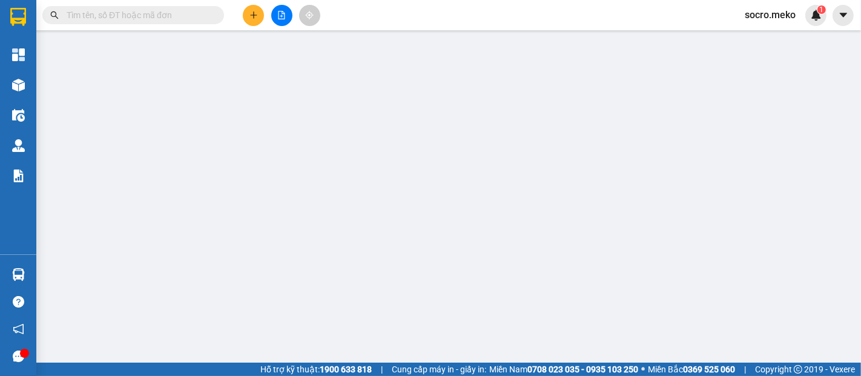
type input "[STREET_ADDRESS] Tmei New National Bank, Sensok"
type input "THANH TOÁN ĐẦU VN"
type input "1.000"
type input "0"
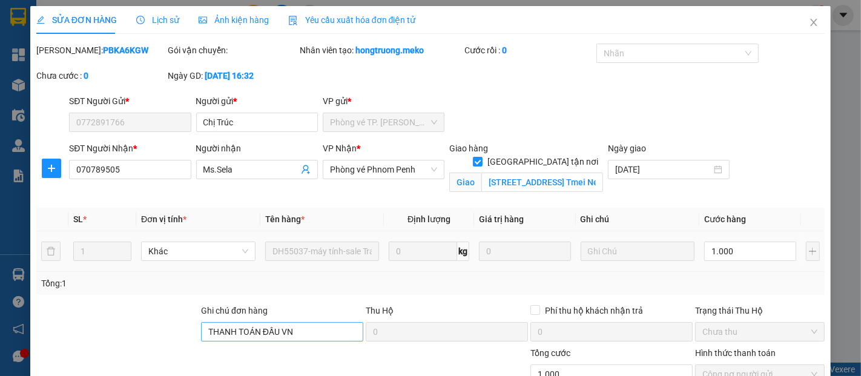
scroll to position [87, 0]
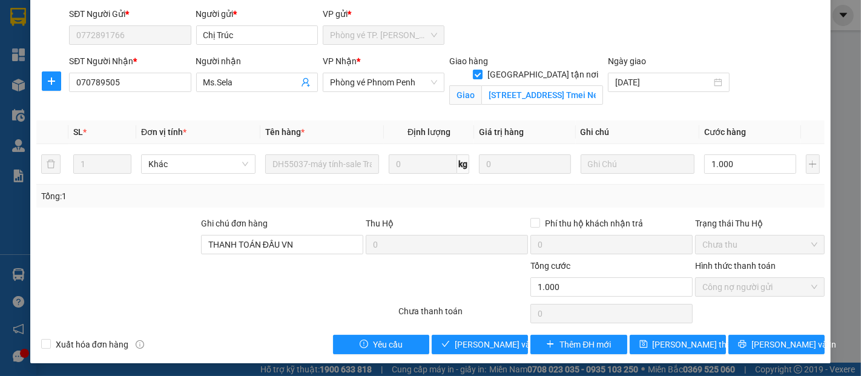
click at [469, 353] on div "SỬA ĐƠN HÀNG Lịch sử Ảnh kiện hàng Yêu cầu xuất hóa đơn điện tử Total Paid Fee …" at bounding box center [430, 141] width 800 height 444
click at [469, 345] on span "[PERSON_NAME] và Giao hàng" at bounding box center [513, 344] width 116 height 13
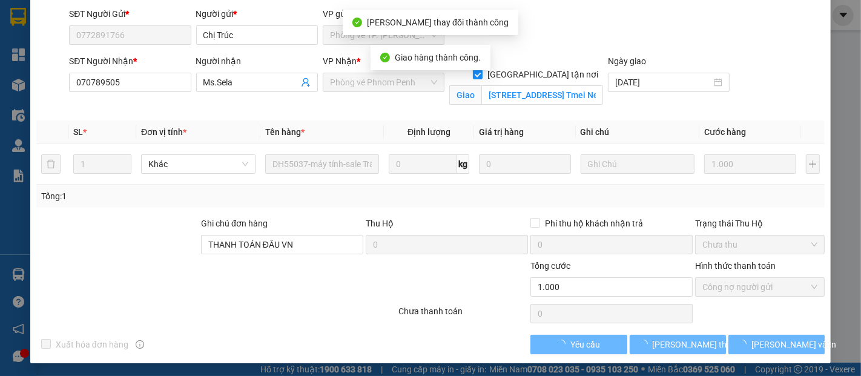
scroll to position [0, 0]
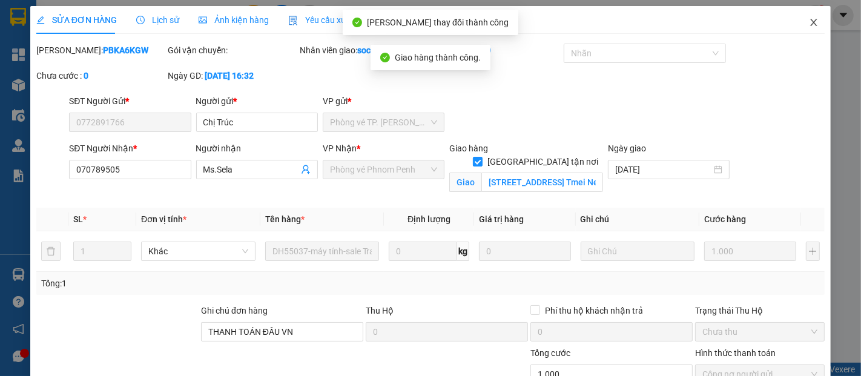
click at [809, 24] on icon "close" at bounding box center [814, 23] width 10 height 10
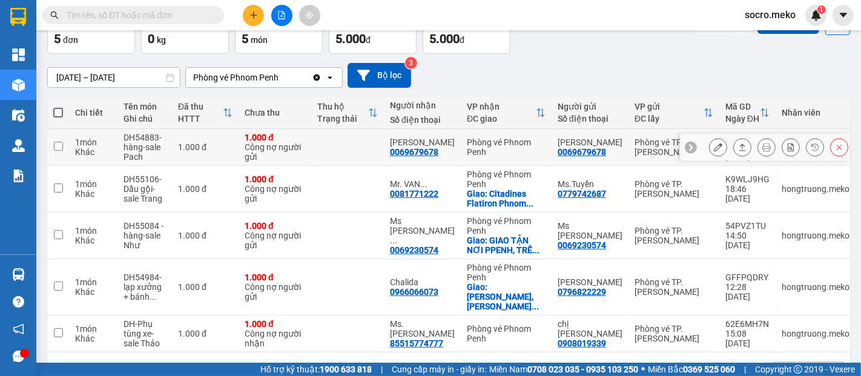
scroll to position [59, 0]
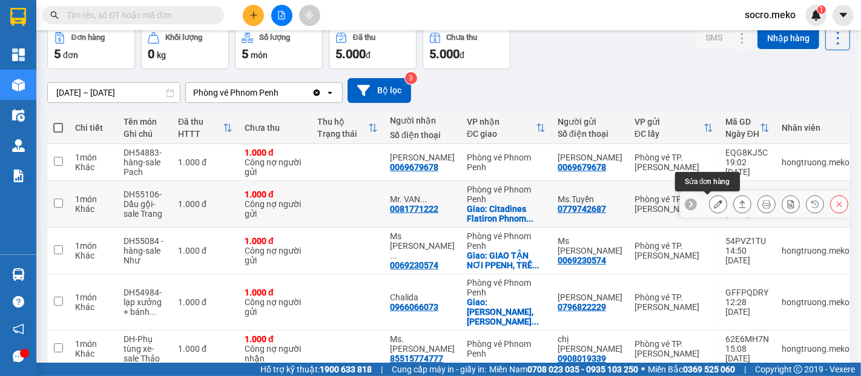
click at [714, 203] on icon at bounding box center [718, 204] width 8 height 8
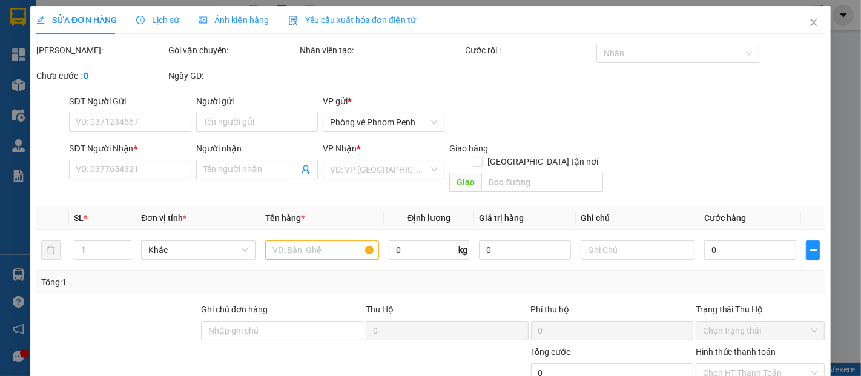
type input "0779742687"
type input "Ms.Tuyền"
type input "0081771222"
type input "Mr. [PERSON_NAME] ([PERSON_NAME])"
checkbox input "true"
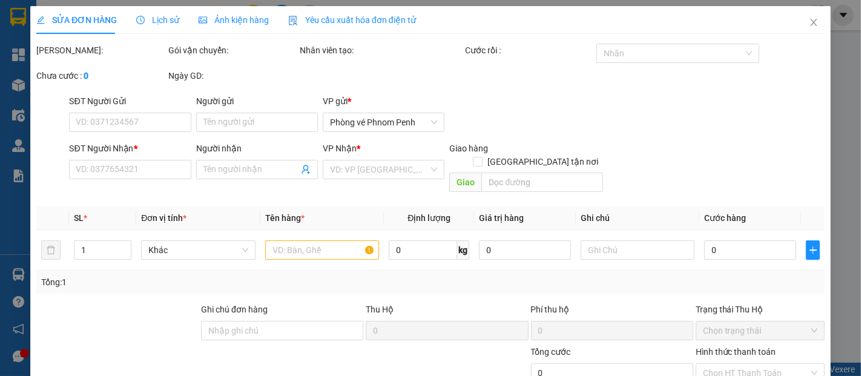
type input "Citadines [STREET_ADDRESS]"
type input "THANH TOÁN ĐẦU VN"
type input "1.000"
type input "0"
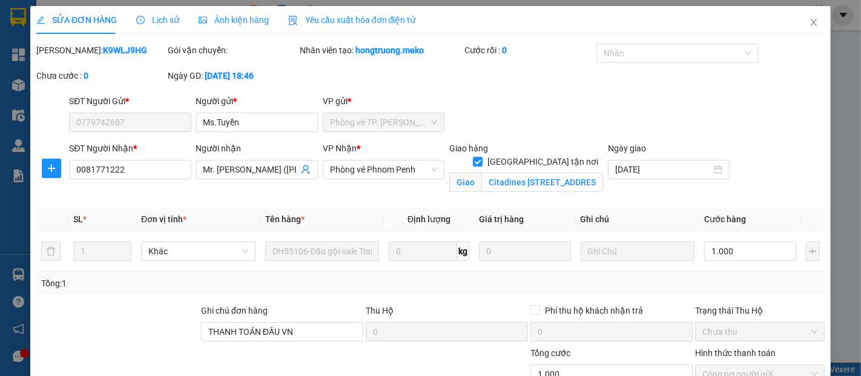
click at [219, 21] on span "Ảnh kiện hàng" at bounding box center [234, 20] width 70 height 10
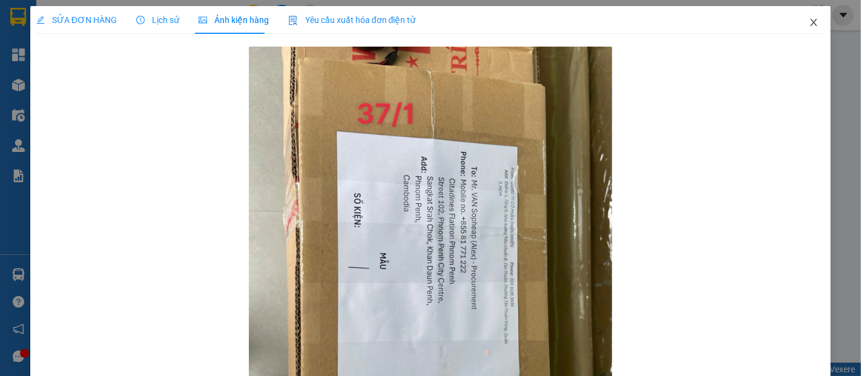
click at [809, 22] on icon "close" at bounding box center [814, 23] width 10 height 10
